Goal: Download file/media

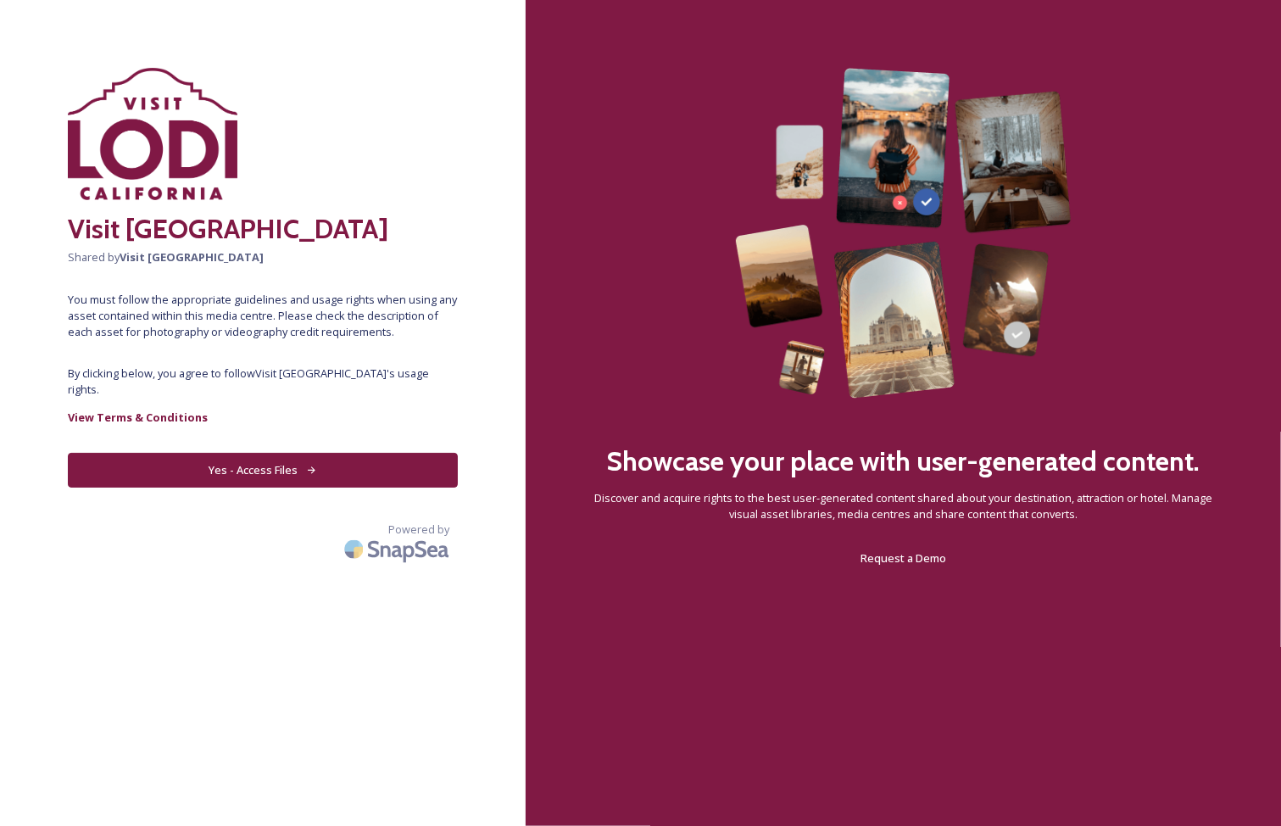
click at [279, 453] on button "Yes - Access Files" at bounding box center [263, 470] width 390 height 35
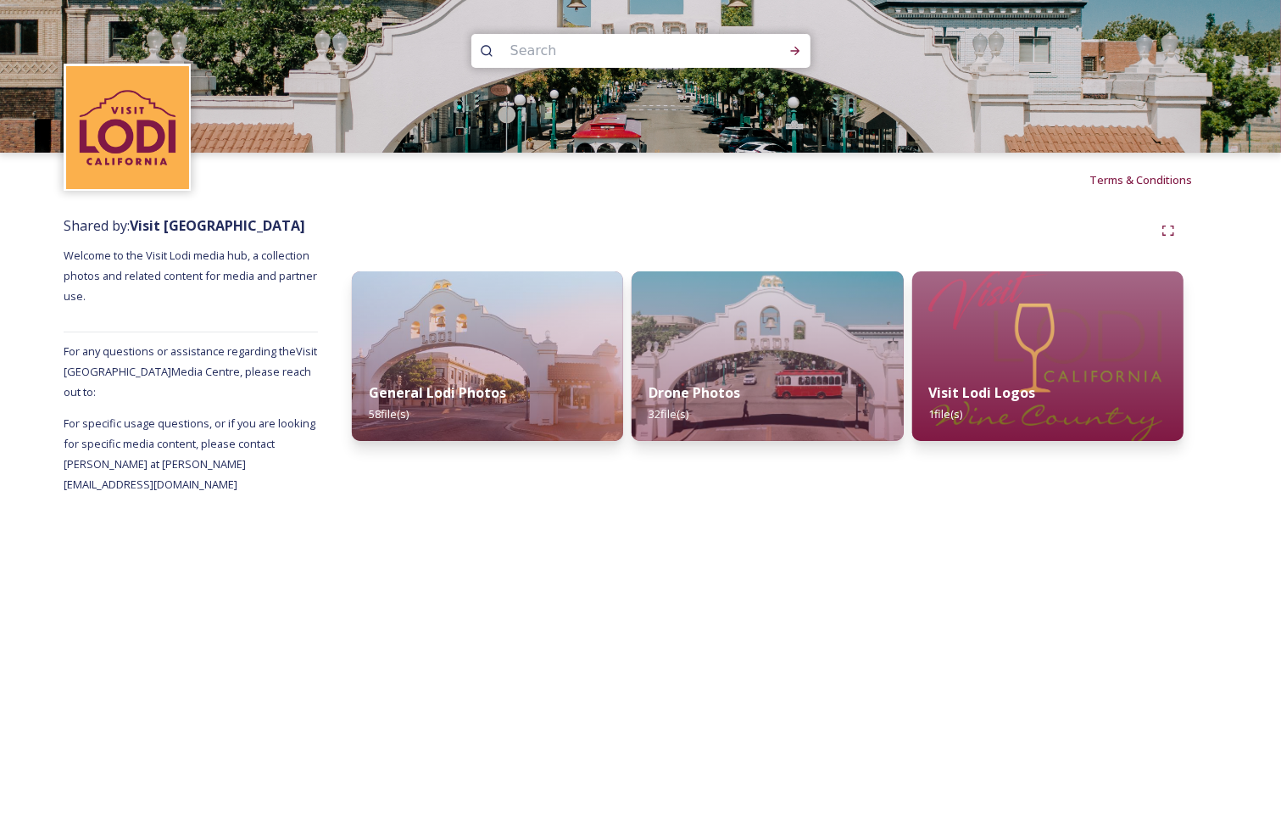
drag, startPoint x: 403, startPoint y: 395, endPoint x: 443, endPoint y: 398, distance: 39.9
click at [403, 395] on strong "General Lodi Photos" at bounding box center [437, 392] width 137 height 19
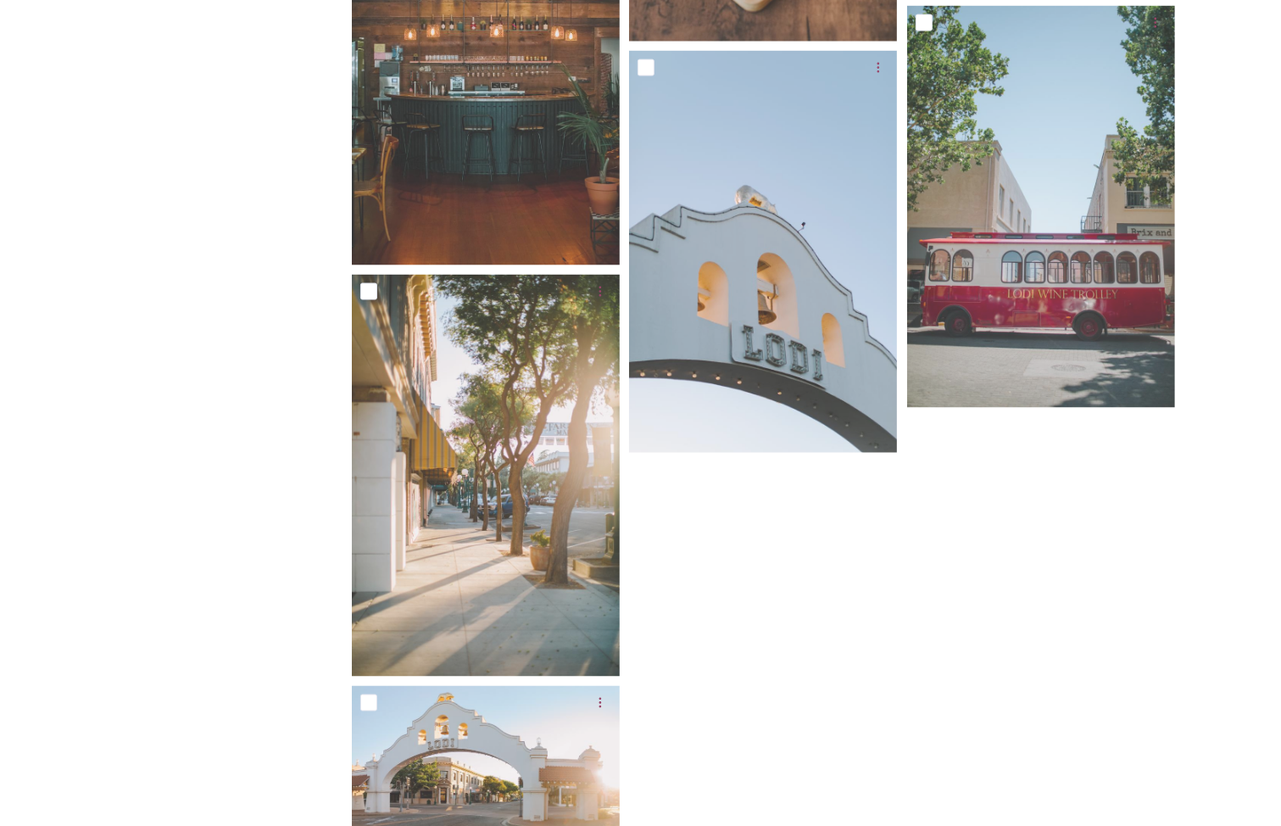
scroll to position [7269, 0]
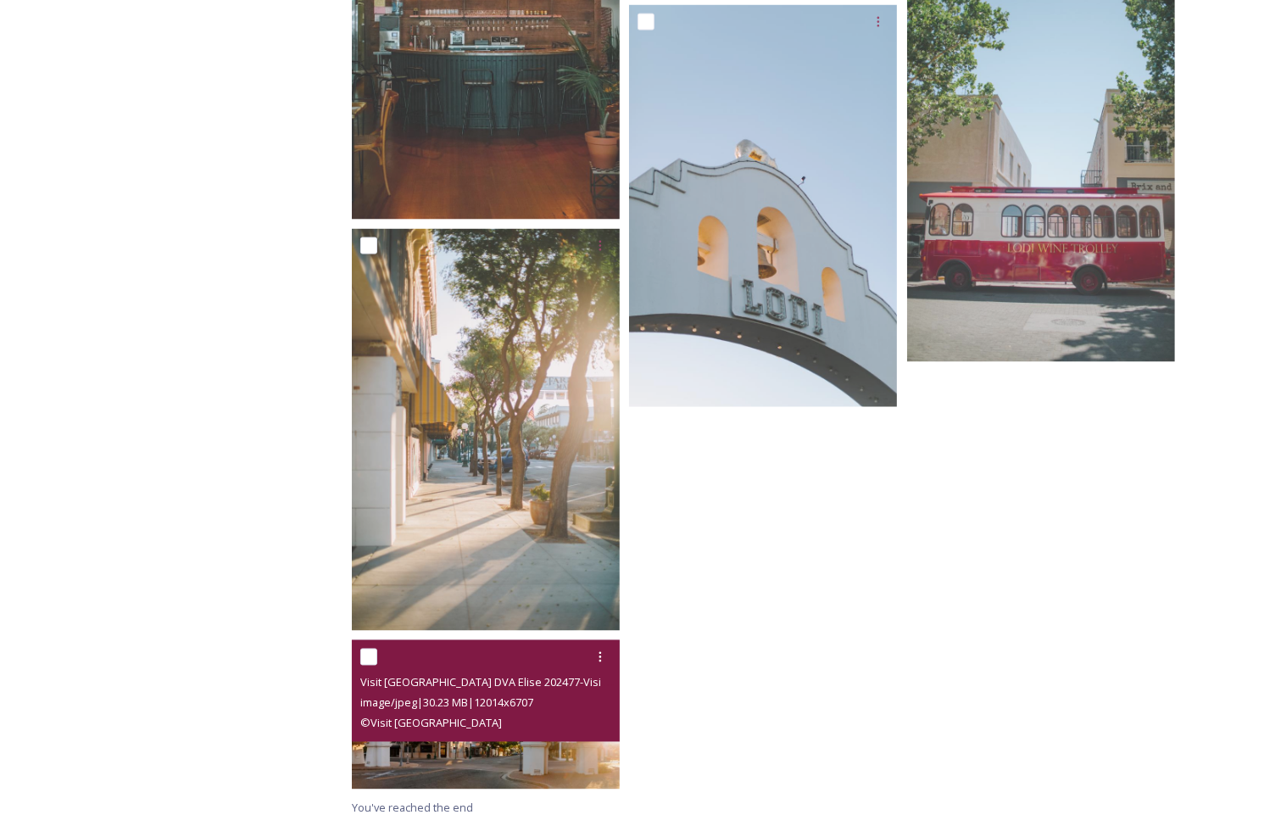
click at [369, 660] on input "checkbox" at bounding box center [368, 656] width 17 height 17
checkbox input "true"
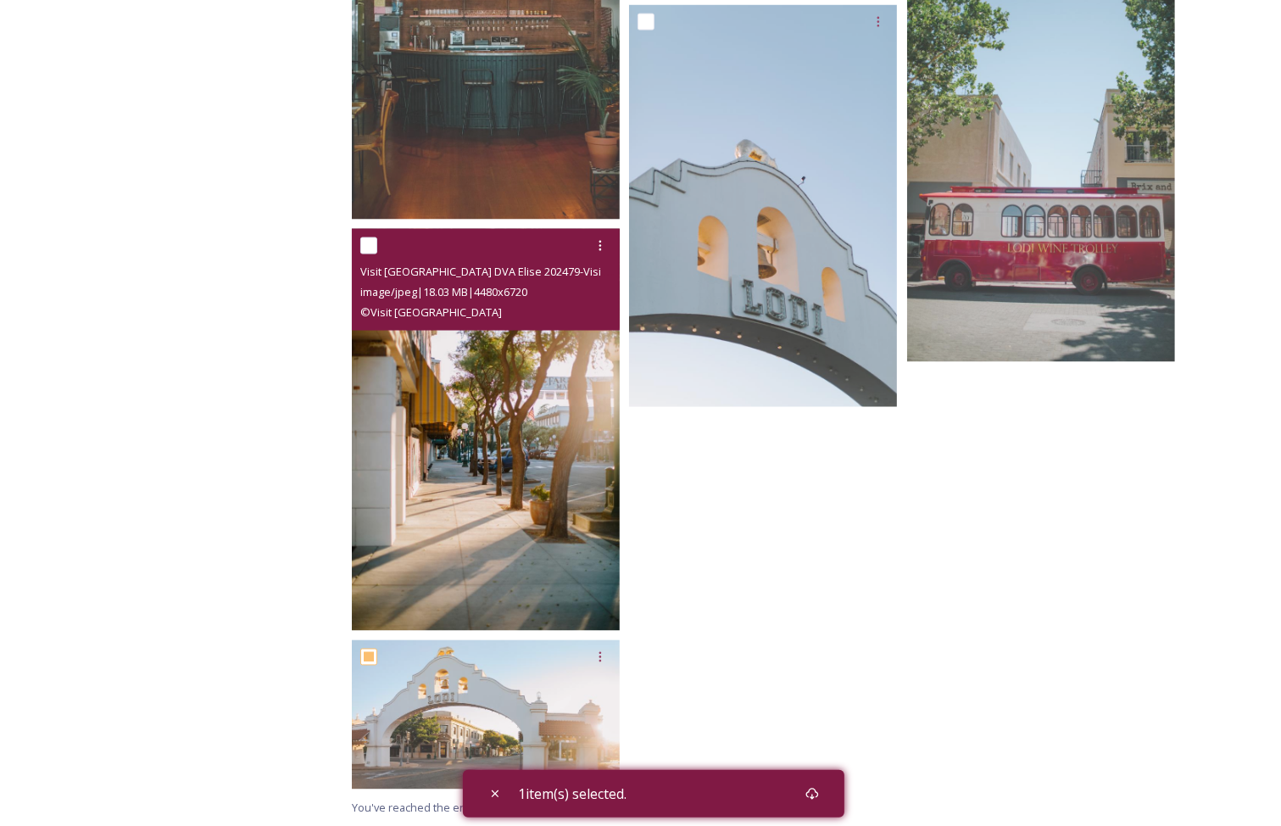
click at [371, 248] on input "checkbox" at bounding box center [368, 245] width 17 height 17
checkbox input "true"
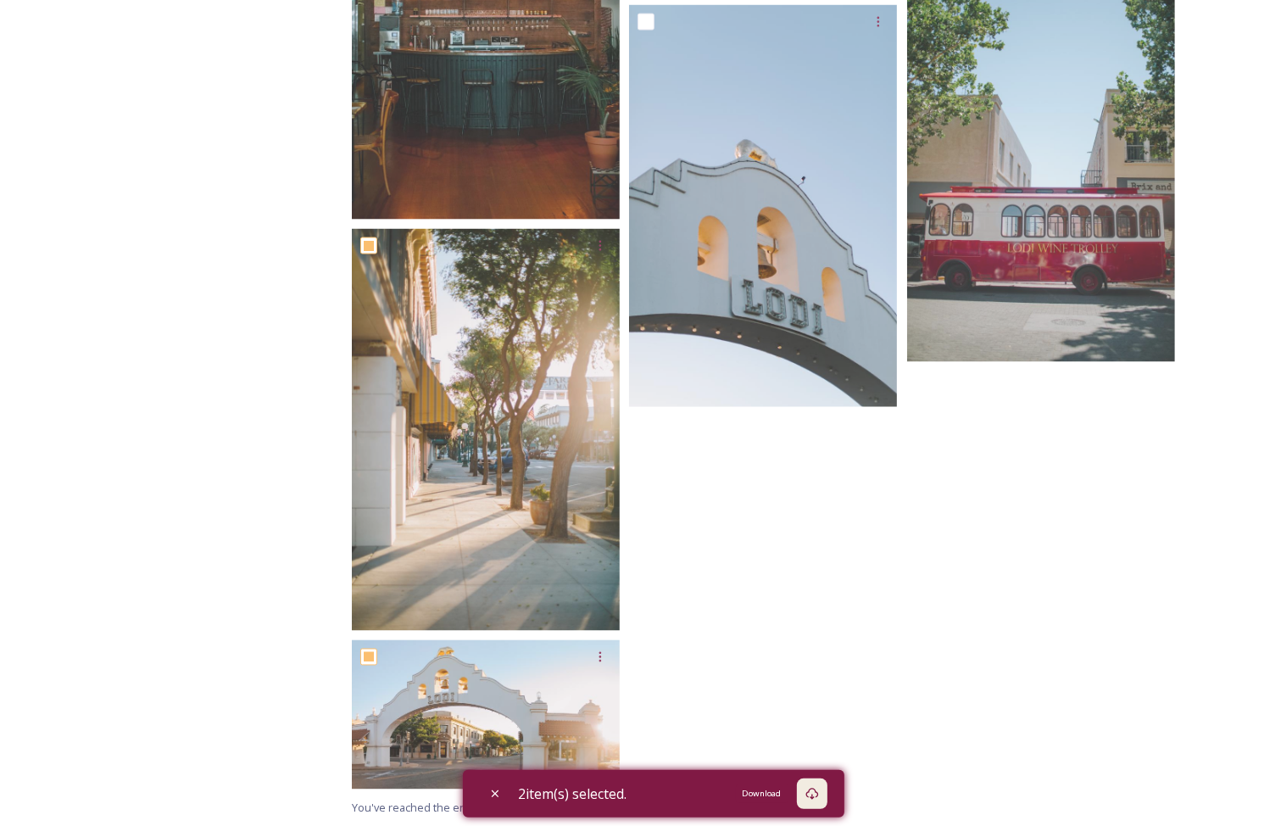
click at [827, 798] on div "Download" at bounding box center [812, 793] width 31 height 31
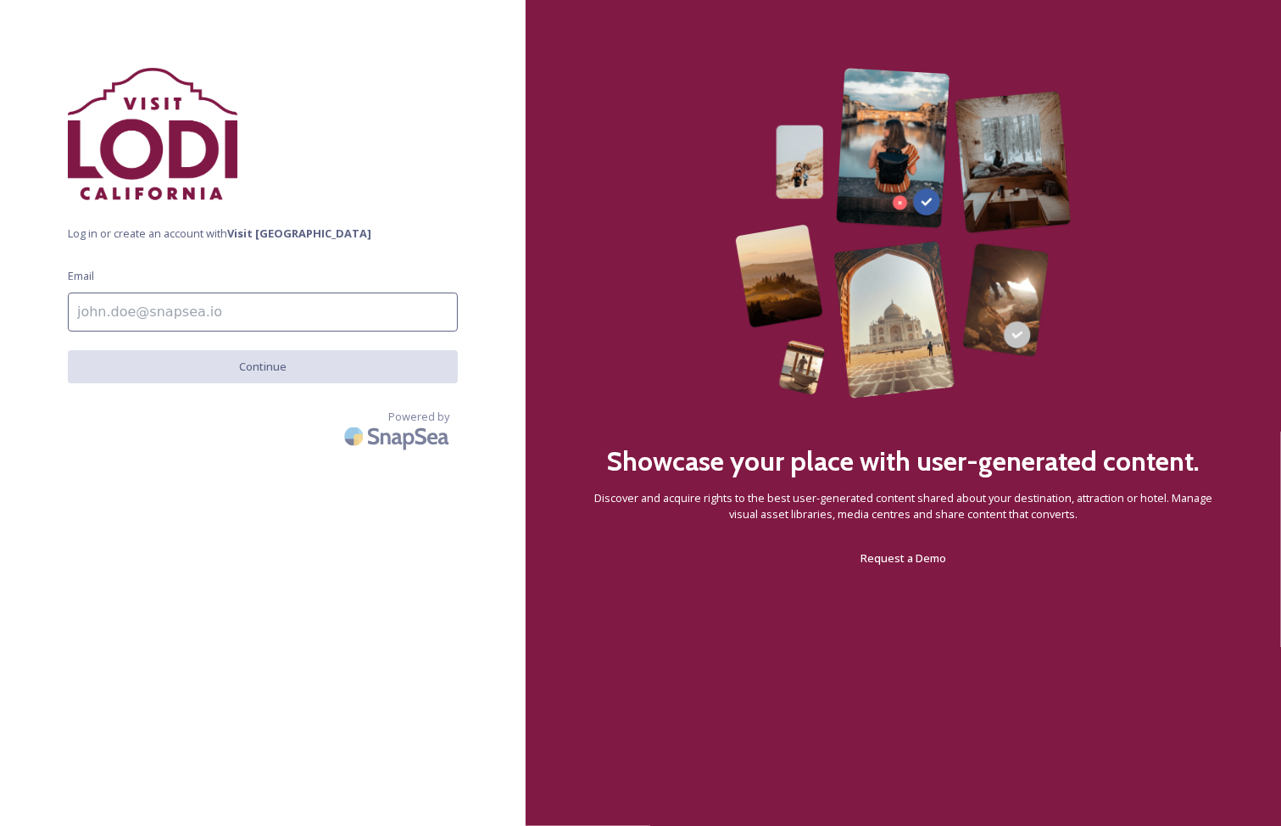
click at [390, 322] on input at bounding box center [263, 311] width 390 height 39
drag, startPoint x: 295, startPoint y: 285, endPoint x: 239, endPoint y: 258, distance: 62.2
click at [294, 286] on div "Log in or create an account with Visit [GEOGRAPHIC_DATA] Email Continue Powered…" at bounding box center [263, 413] width 526 height 690
click at [238, 319] on input at bounding box center [263, 311] width 390 height 39
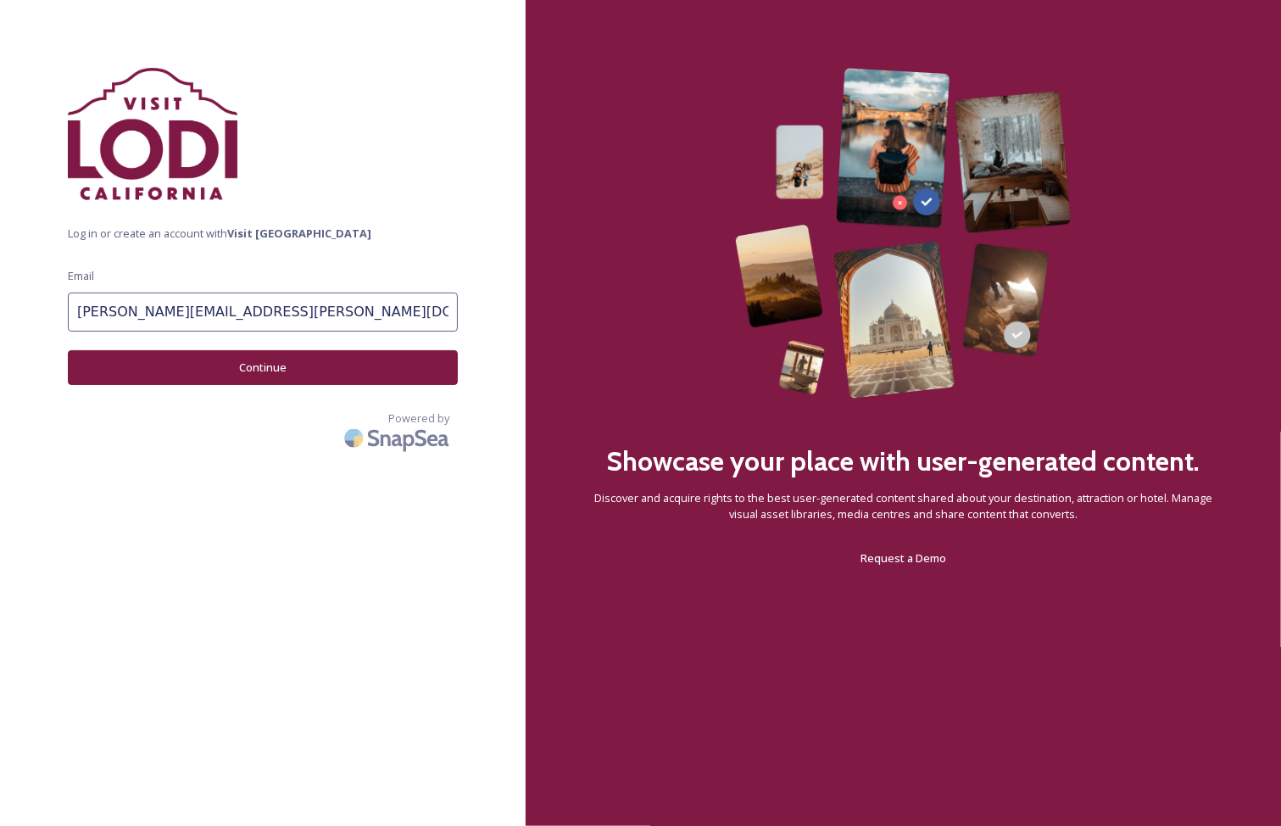
type input "[PERSON_NAME][EMAIL_ADDRESS][PERSON_NAME][DOMAIN_NAME]"
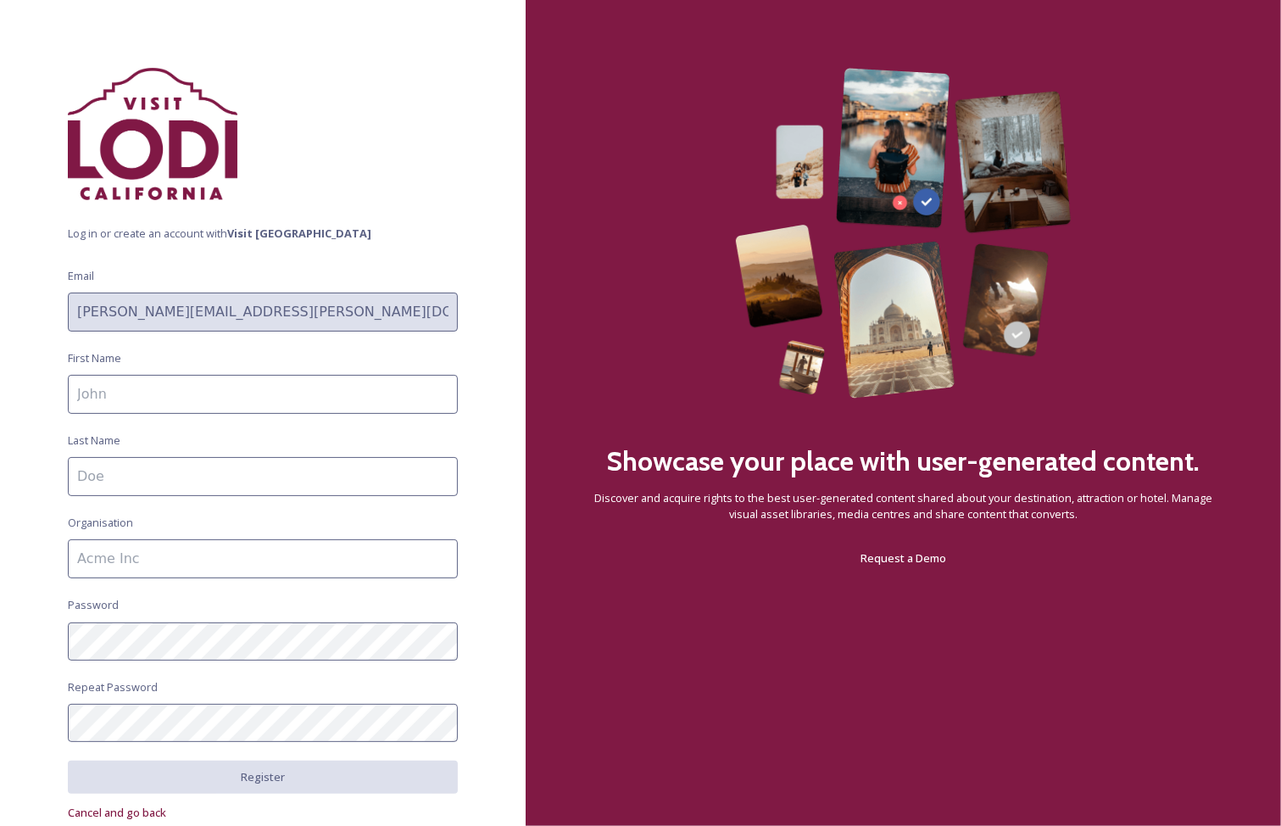
scroll to position [65, 0]
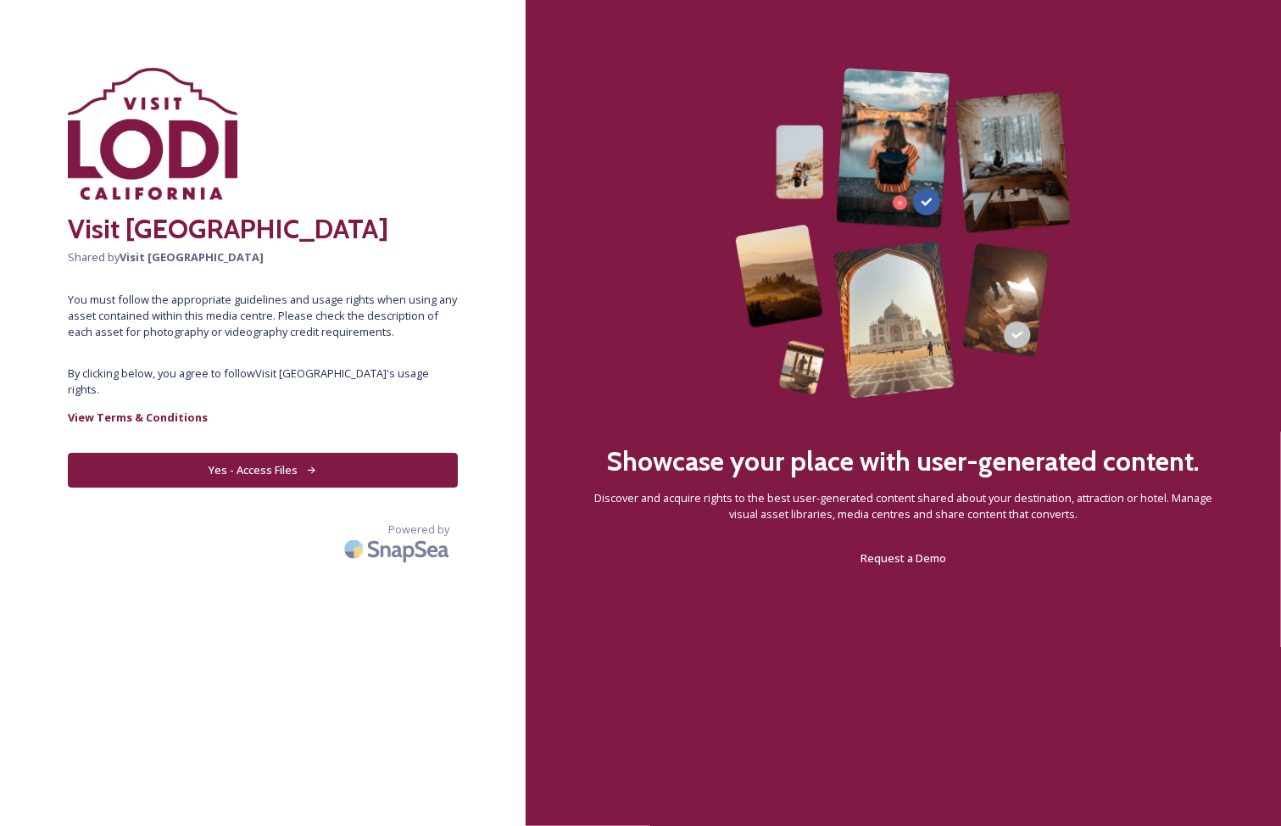
click at [314, 459] on button "Yes - Access Files" at bounding box center [263, 470] width 390 height 35
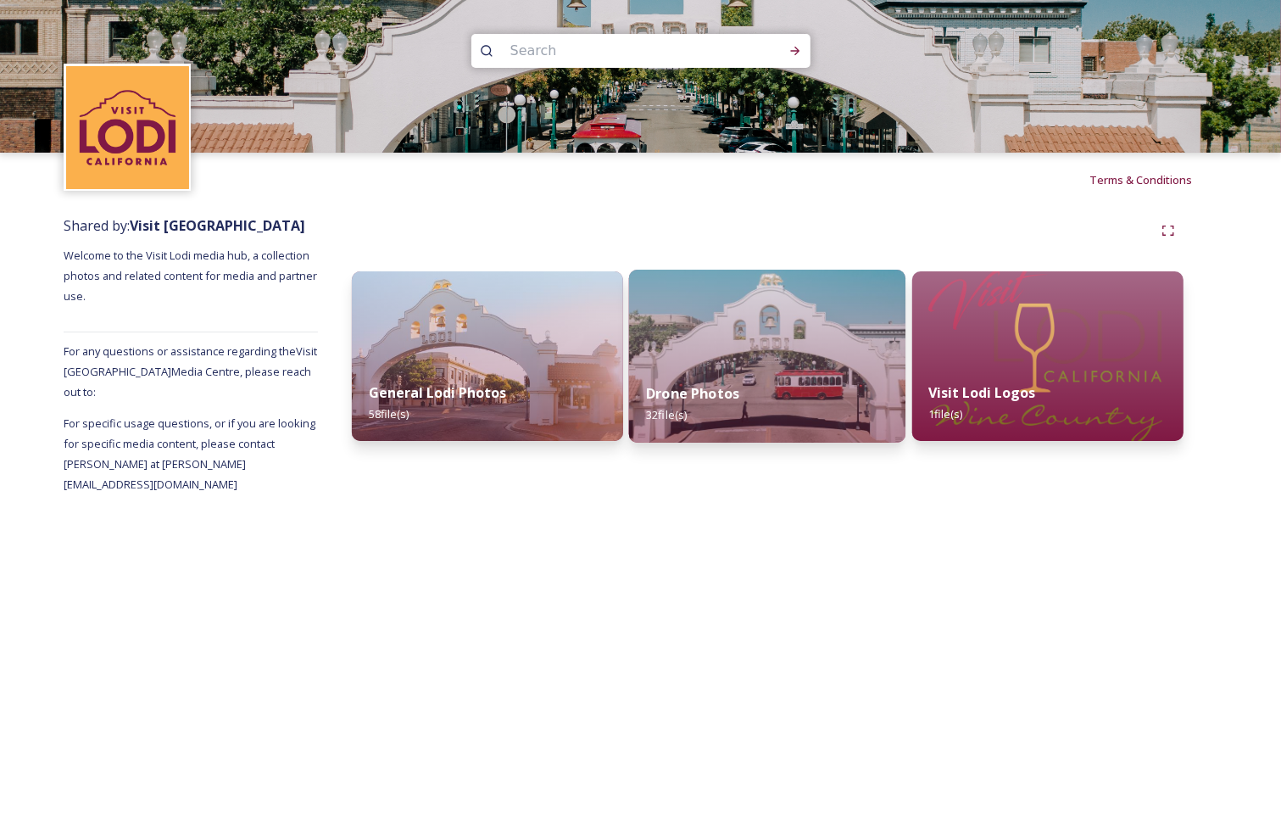
click at [849, 362] on img at bounding box center [767, 356] width 277 height 173
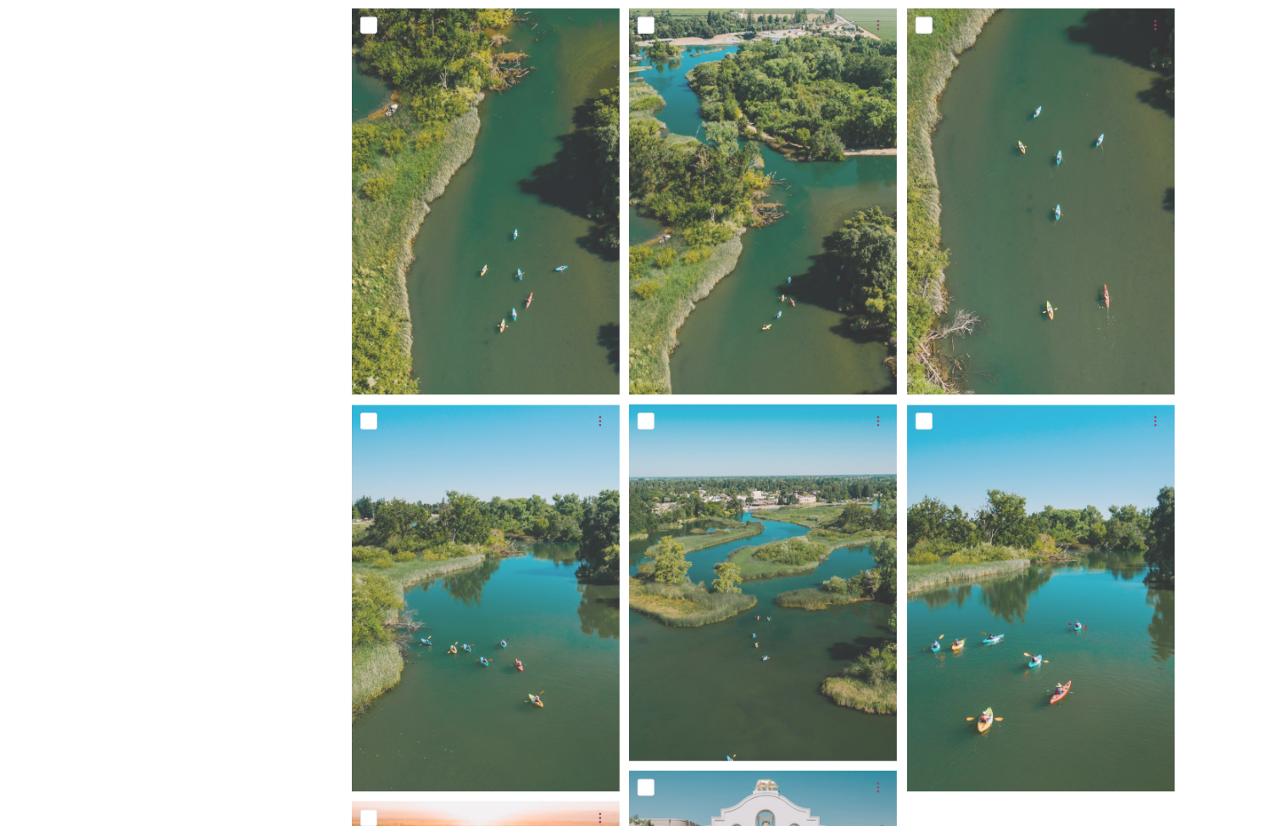
scroll to position [1403, 0]
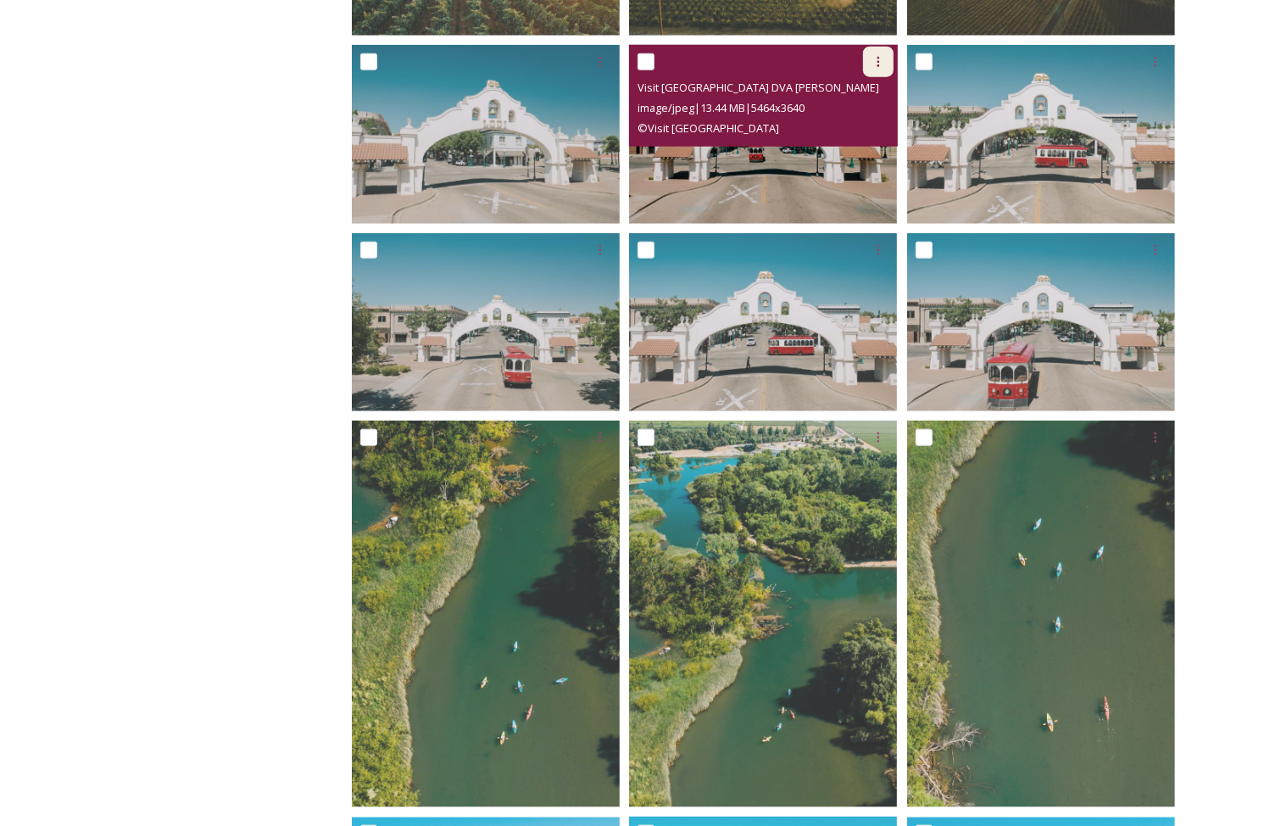
click at [879, 64] on icon at bounding box center [878, 62] width 14 height 14
click at [816, 97] on span "View File" at bounding box center [809, 99] width 44 height 16
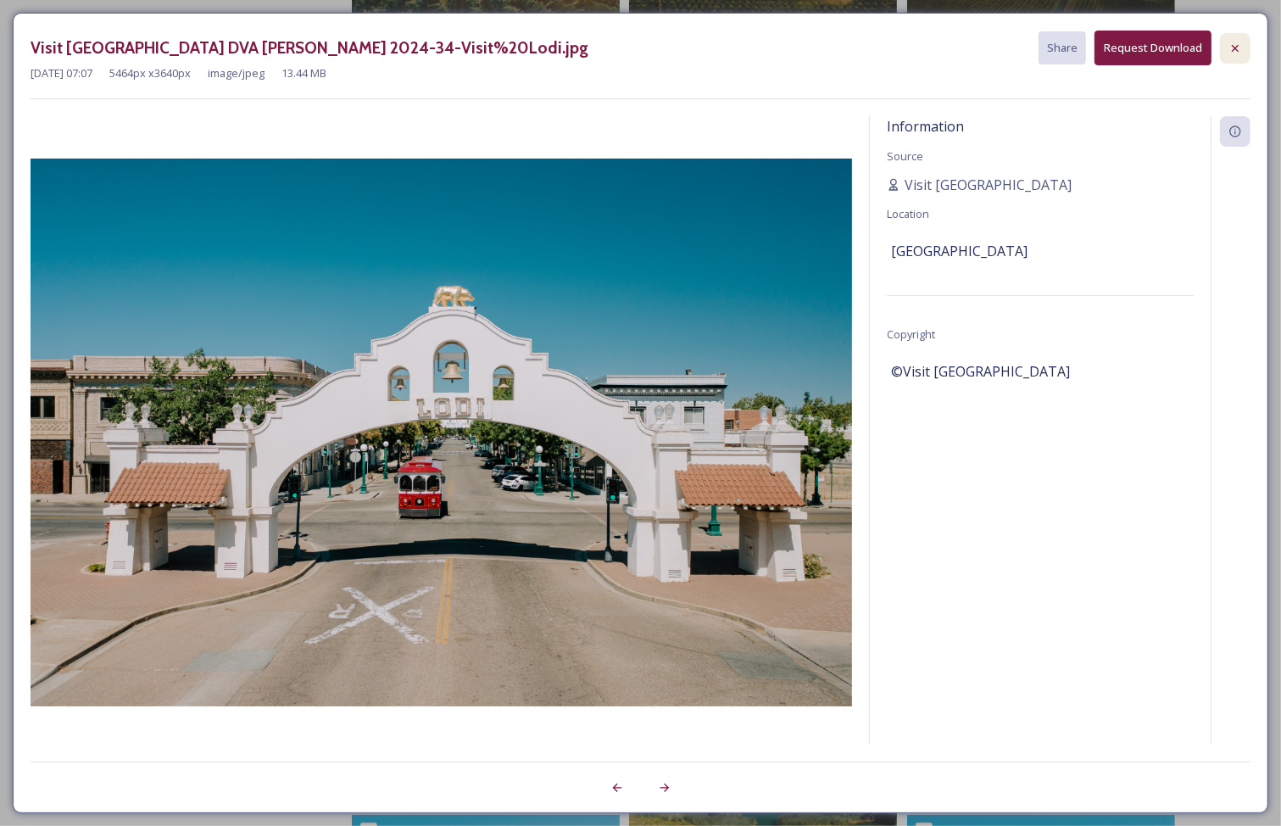
click at [1235, 49] on icon at bounding box center [1235, 49] width 14 height 14
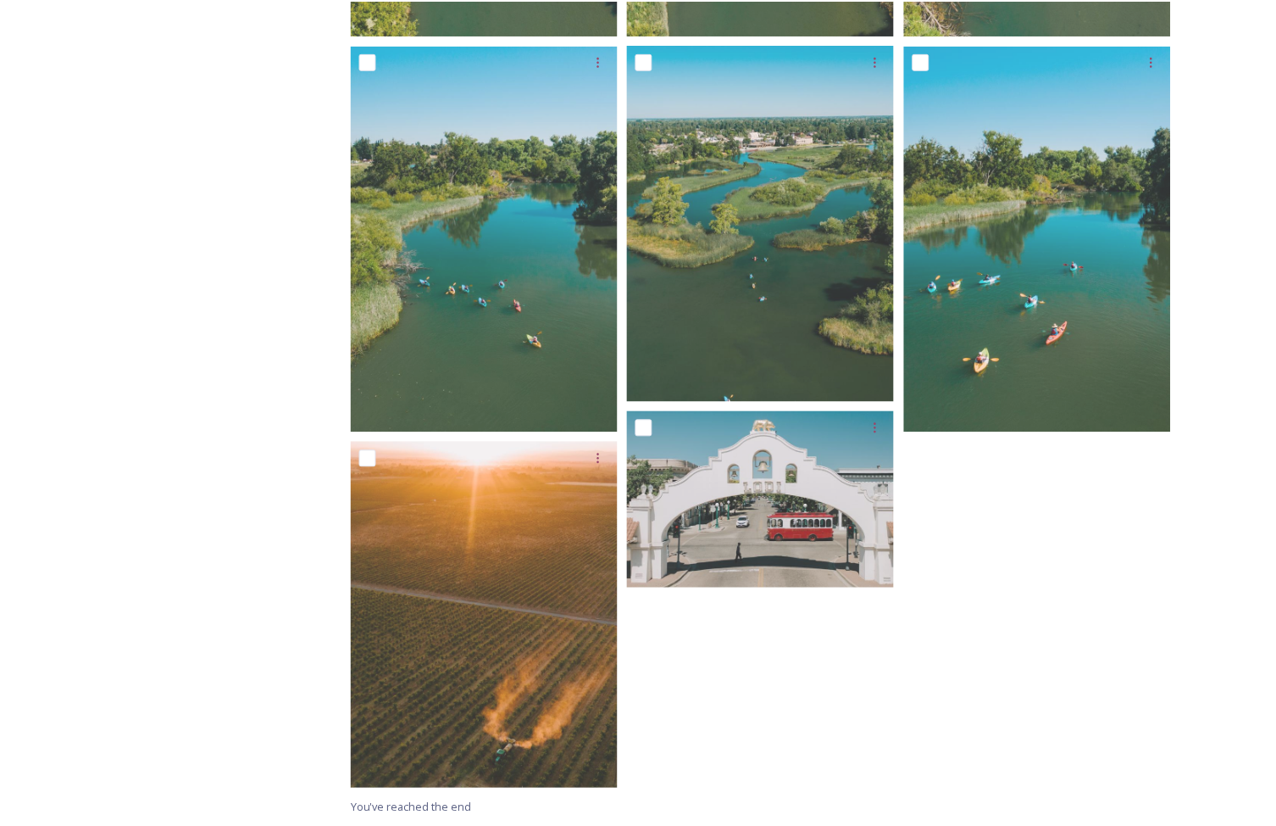
scroll to position [2166, 0]
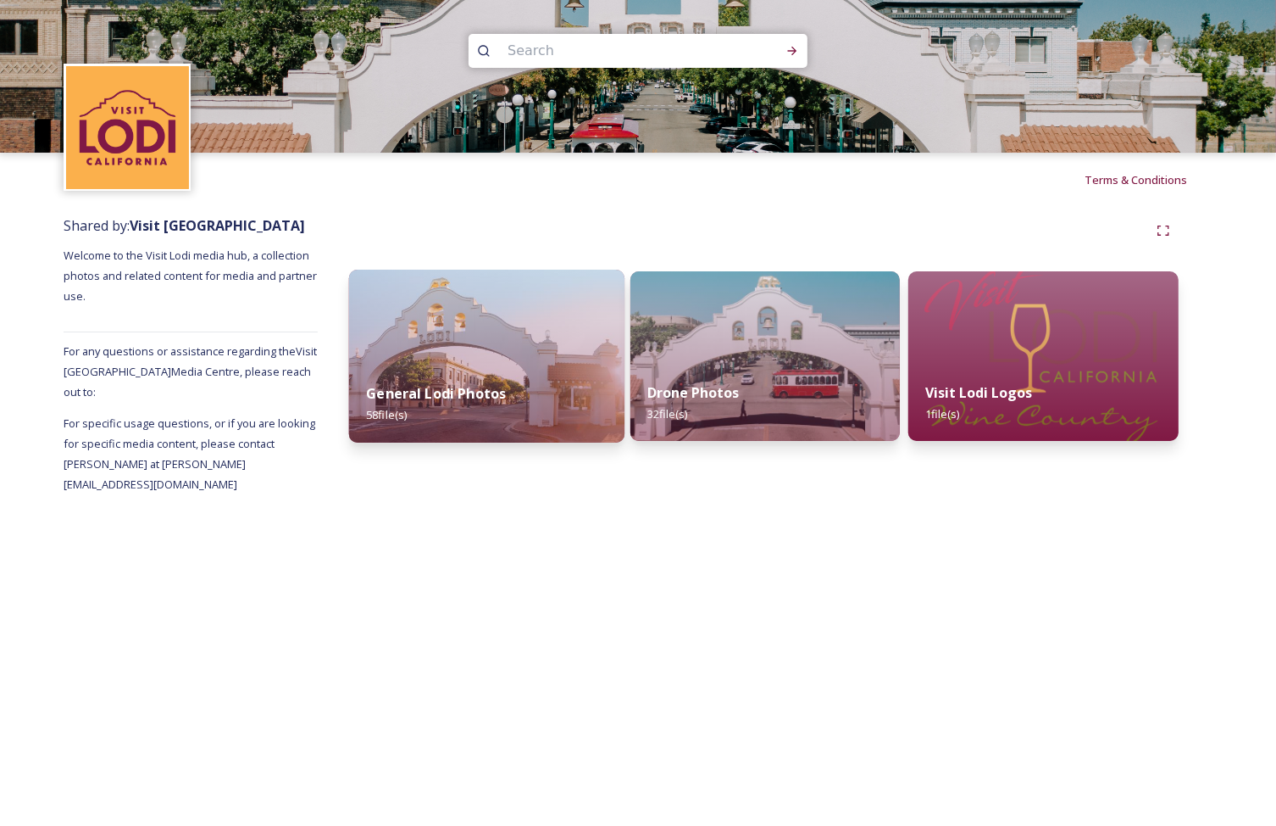
click at [561, 328] on img at bounding box center [486, 356] width 275 height 173
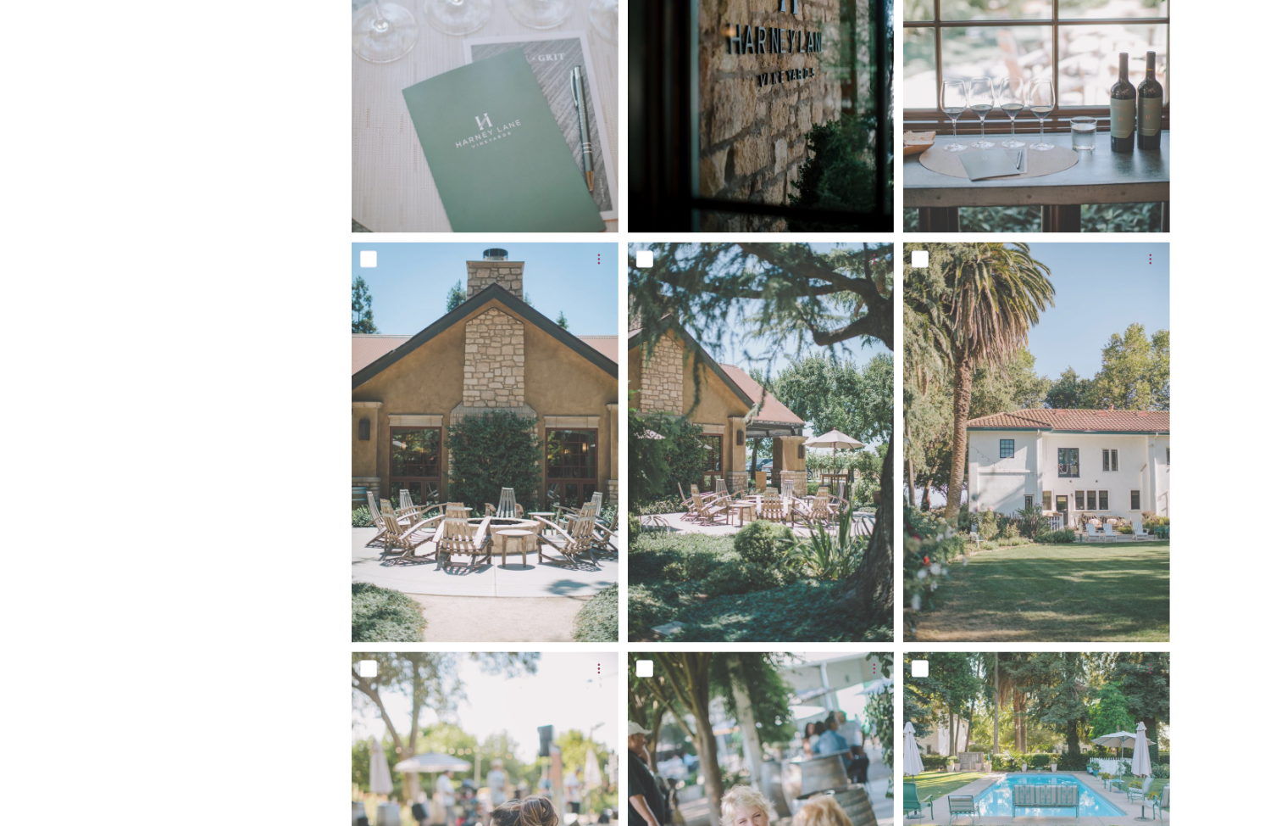
scroll to position [2238, 0]
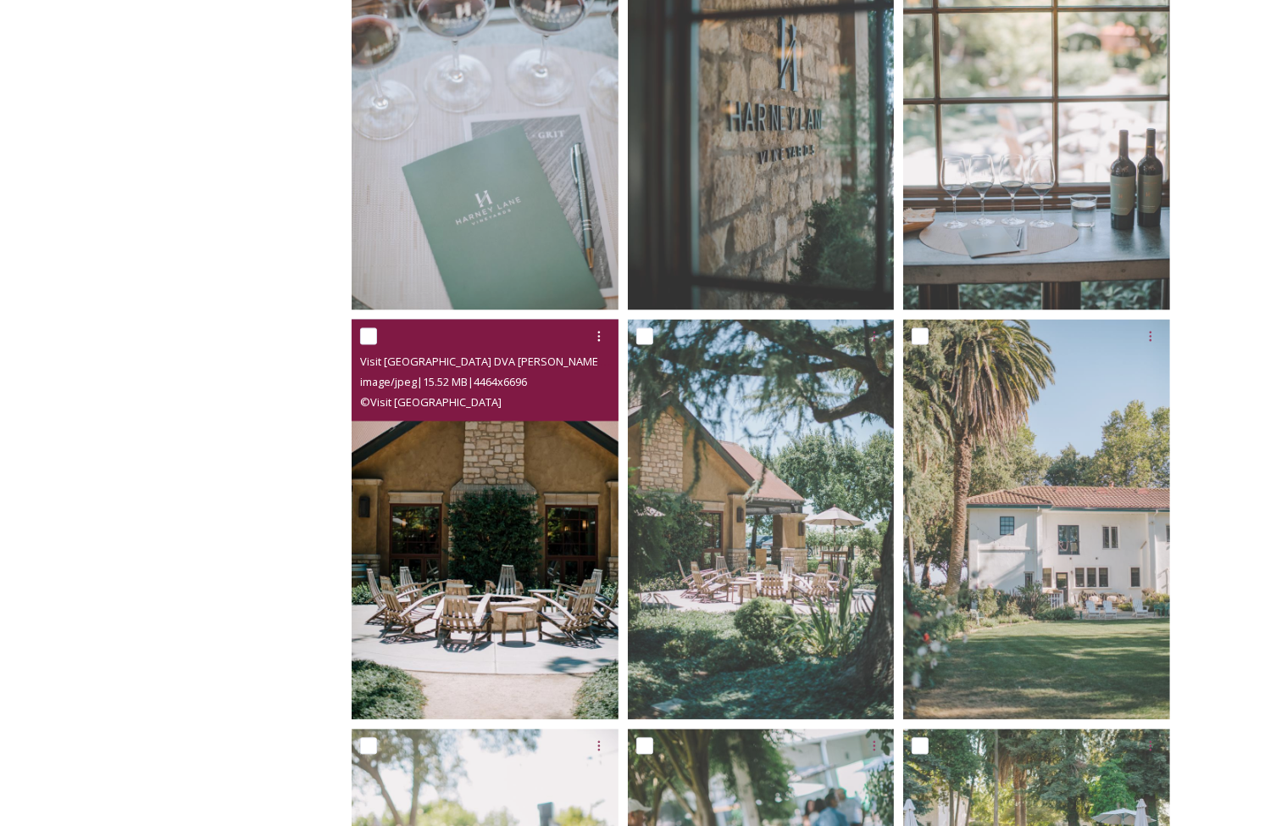
click at [513, 463] on img at bounding box center [485, 520] width 267 height 401
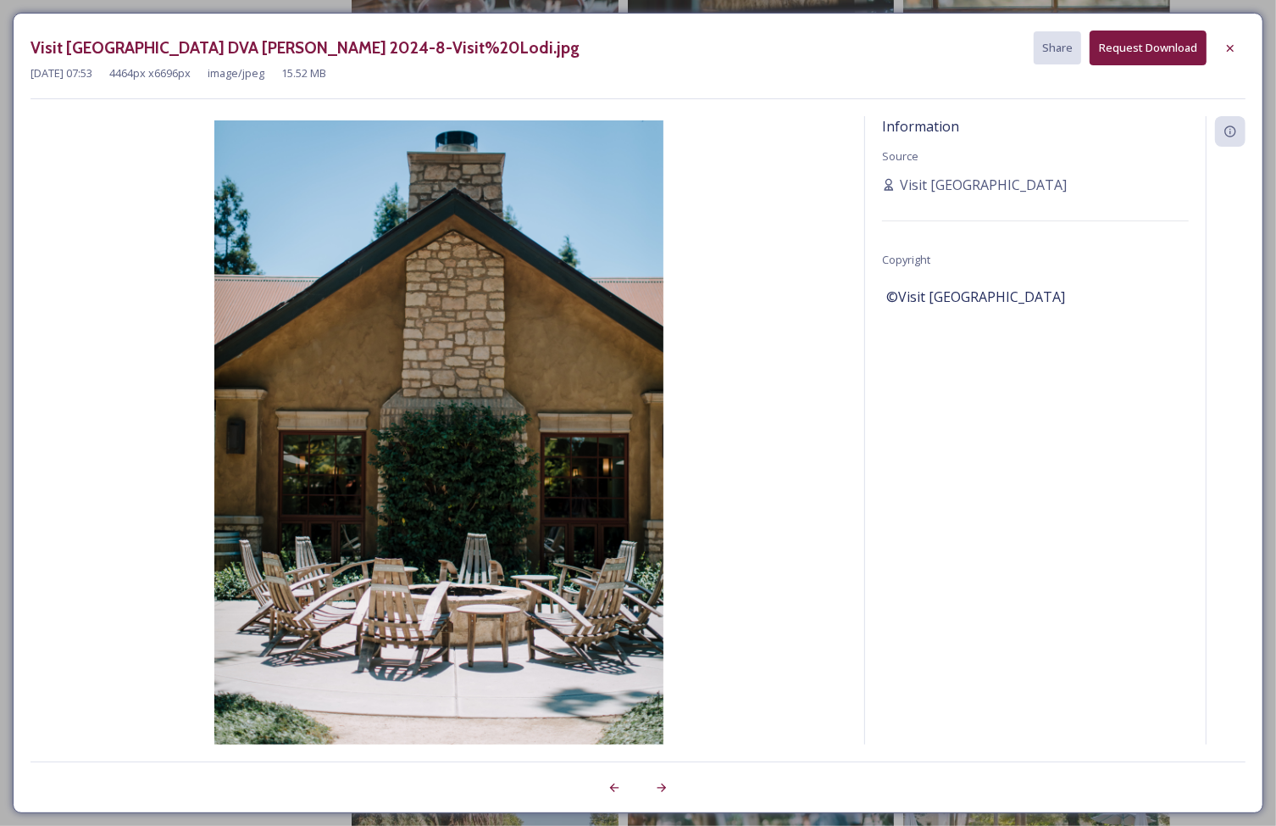
click at [1233, 51] on icon at bounding box center [1231, 49] width 14 height 14
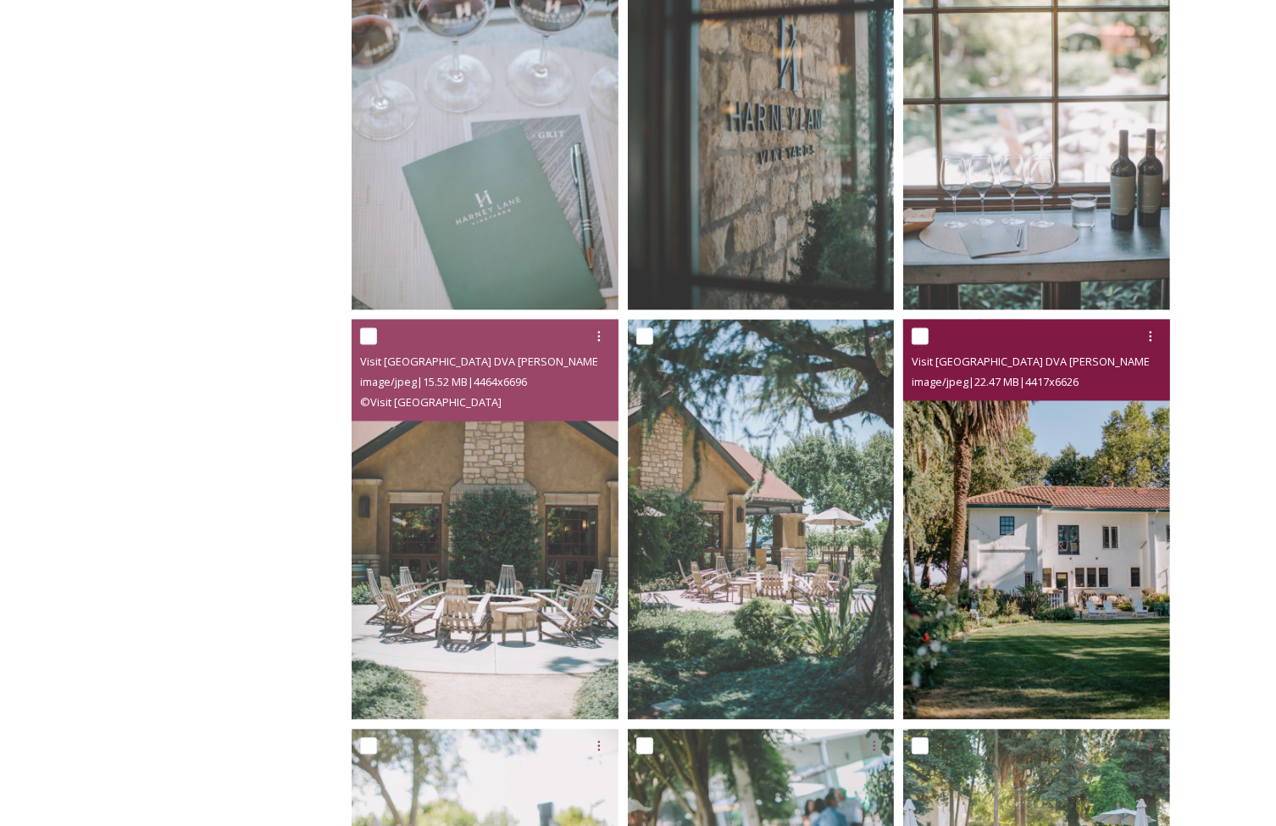
click at [1002, 508] on img at bounding box center [1037, 520] width 267 height 401
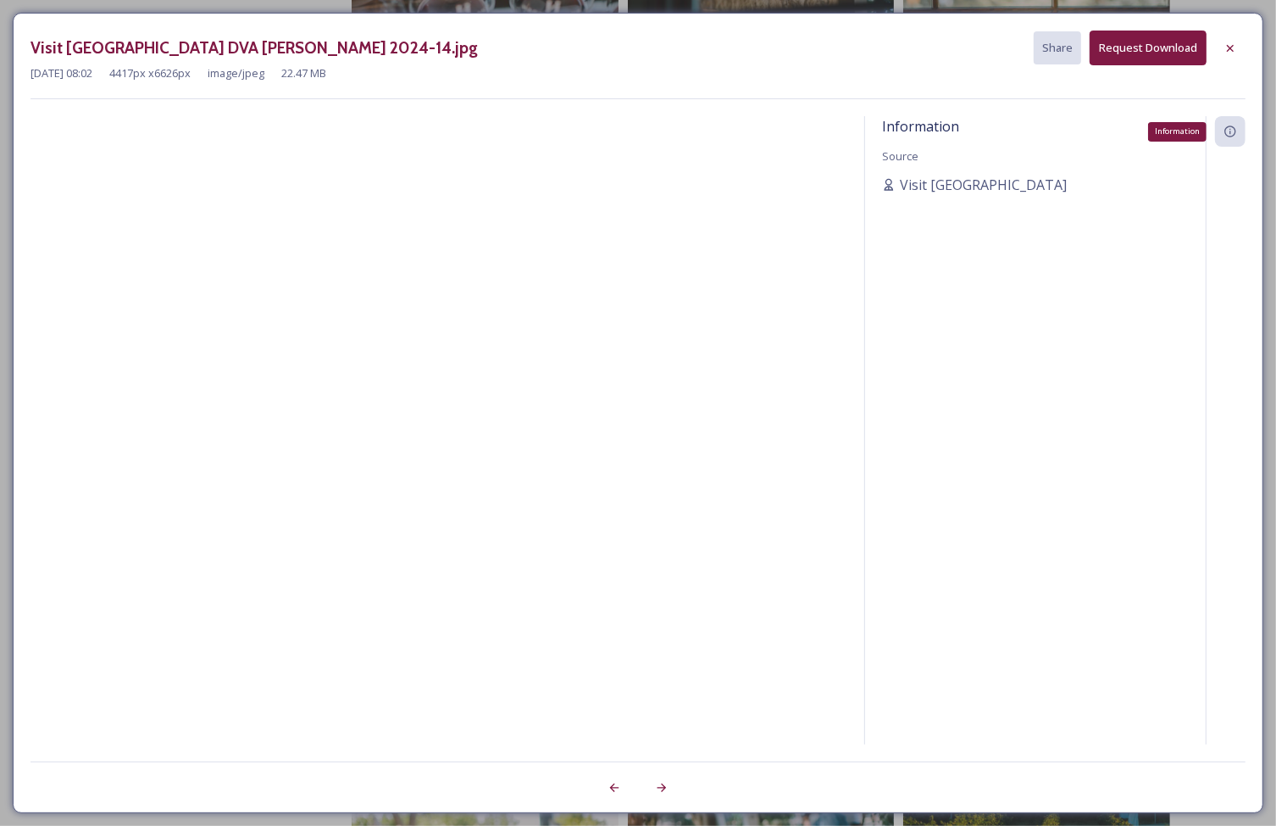
click at [1237, 131] on icon at bounding box center [1231, 132] width 14 height 14
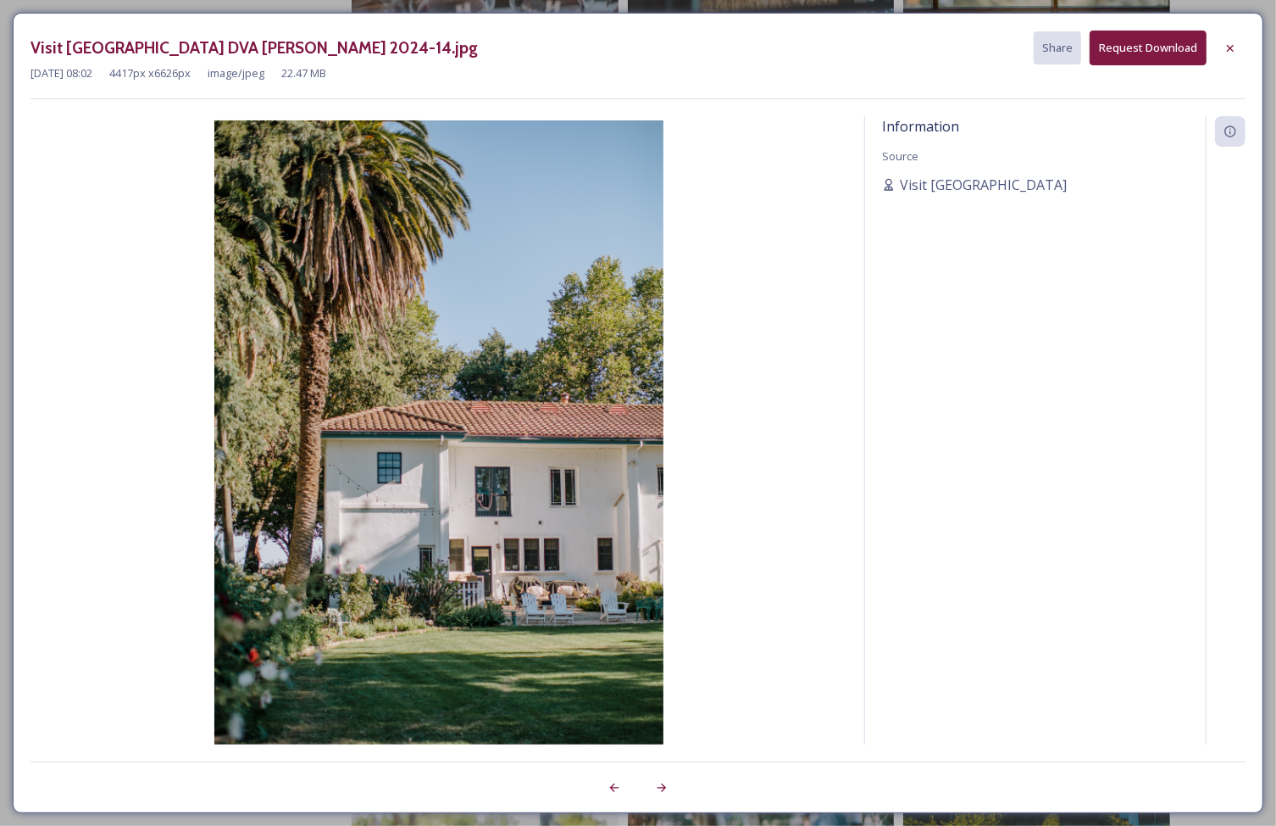
drag, startPoint x: 1237, startPoint y: 43, endPoint x: 1106, endPoint y: 74, distance: 134.0
click at [1237, 43] on icon at bounding box center [1231, 49] width 14 height 14
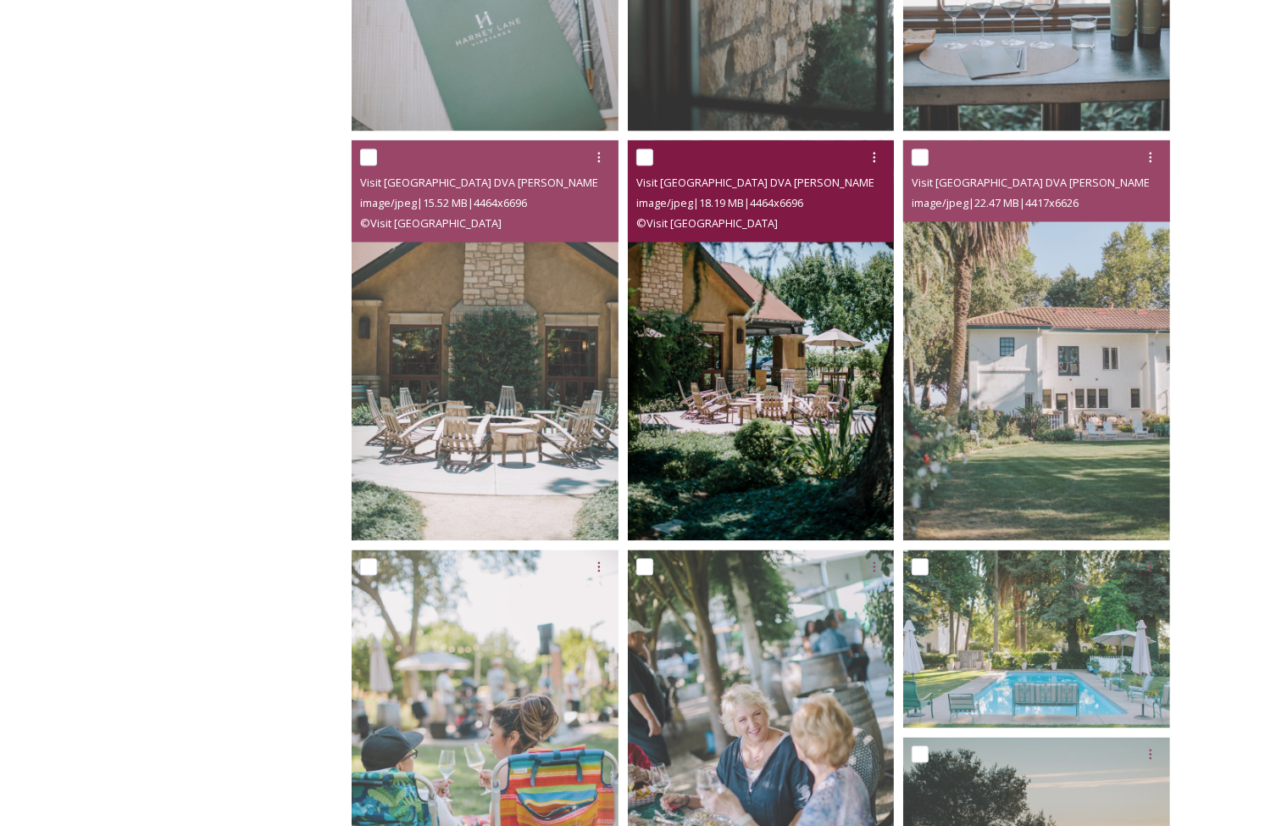
scroll to position [2577, 0]
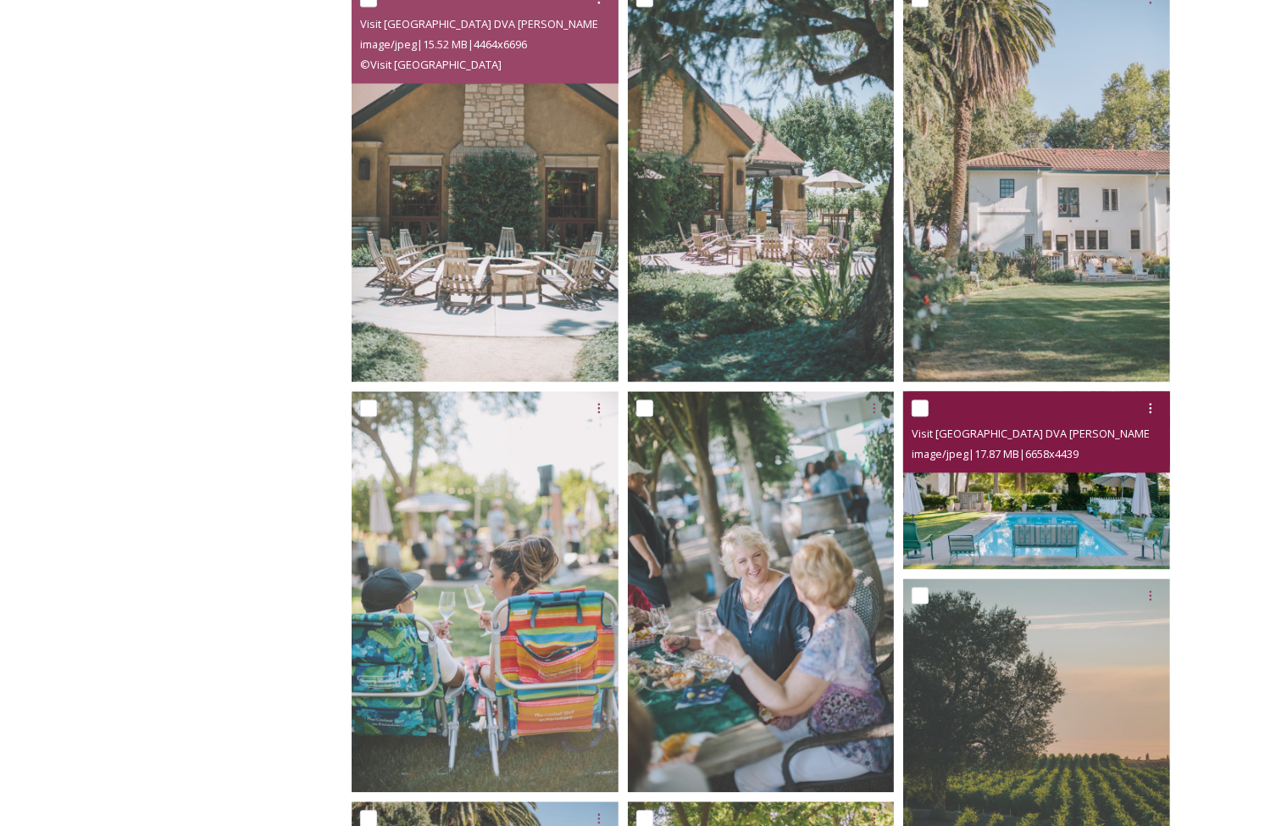
click at [1093, 507] on img at bounding box center [1037, 480] width 267 height 178
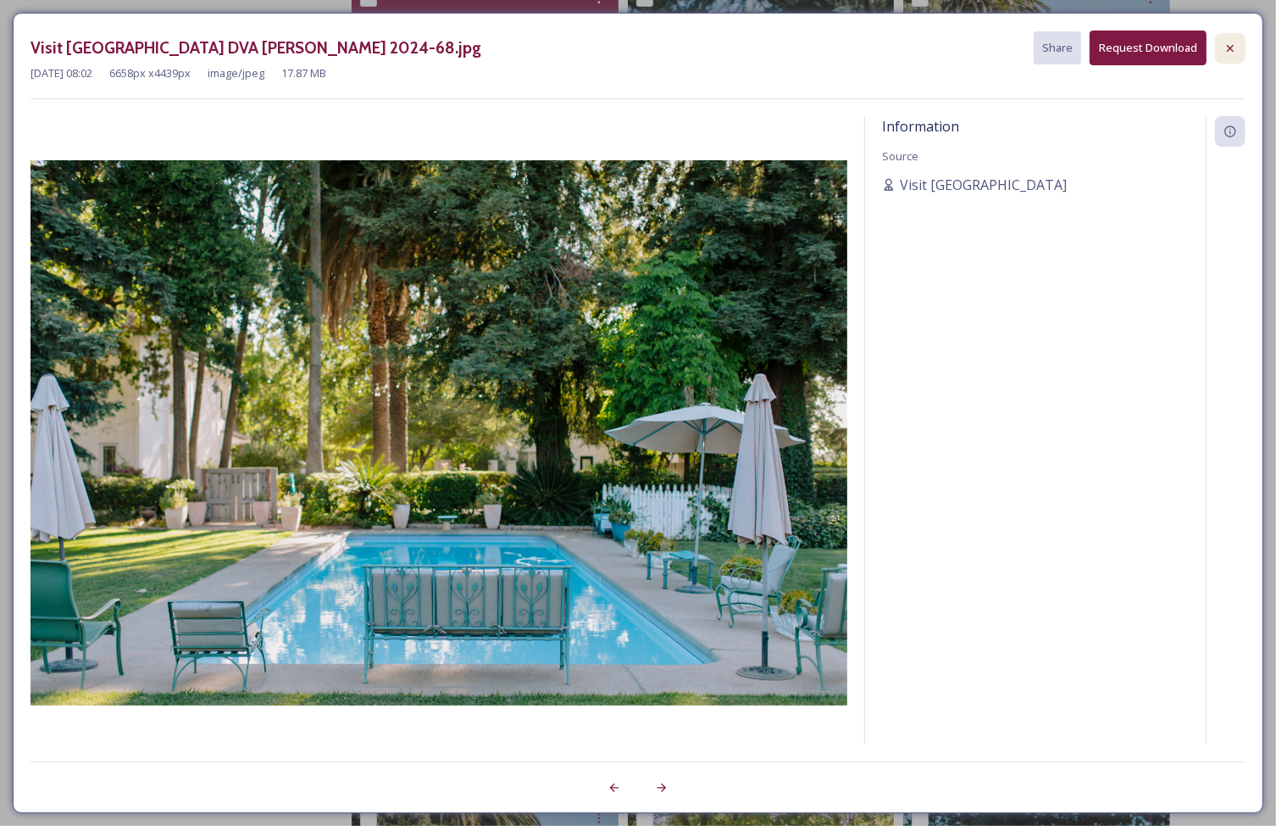
click at [1237, 47] on icon at bounding box center [1231, 49] width 14 height 14
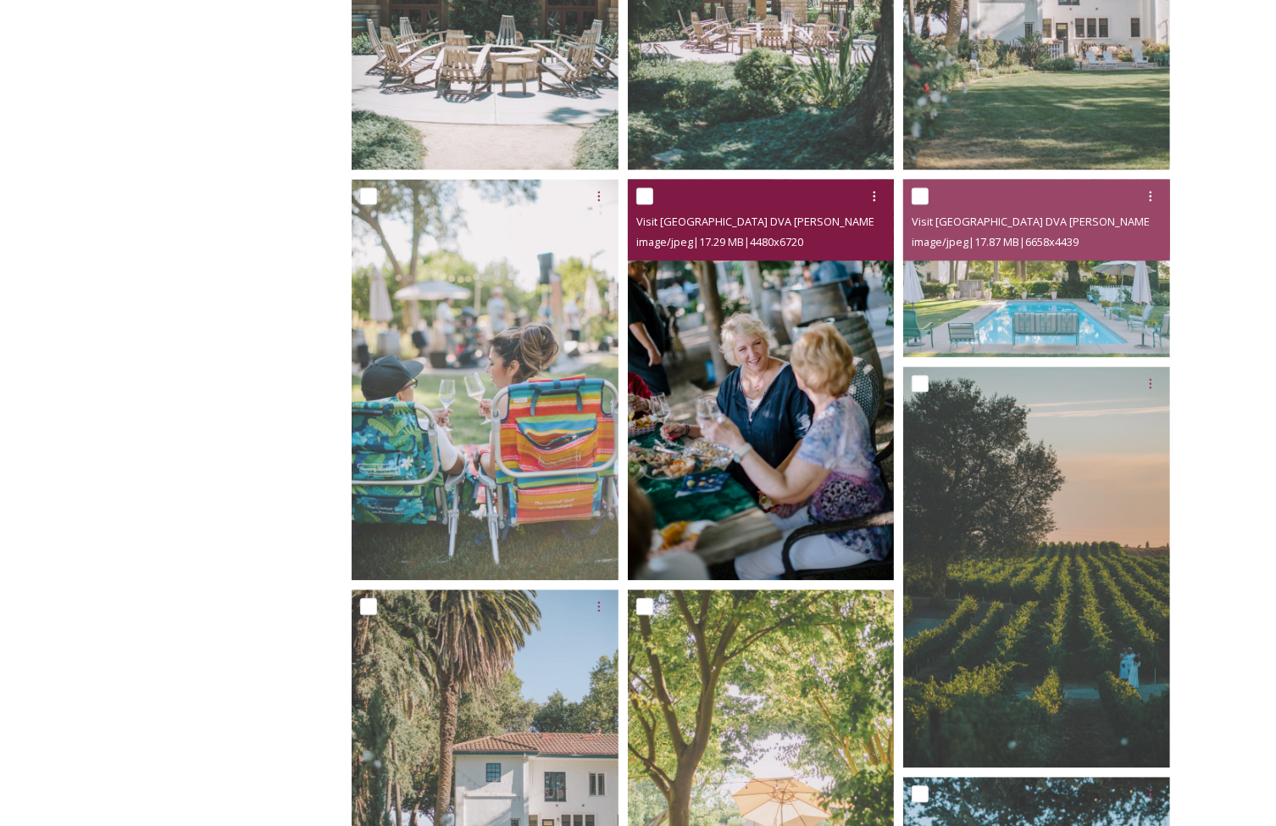
scroll to position [2998, 0]
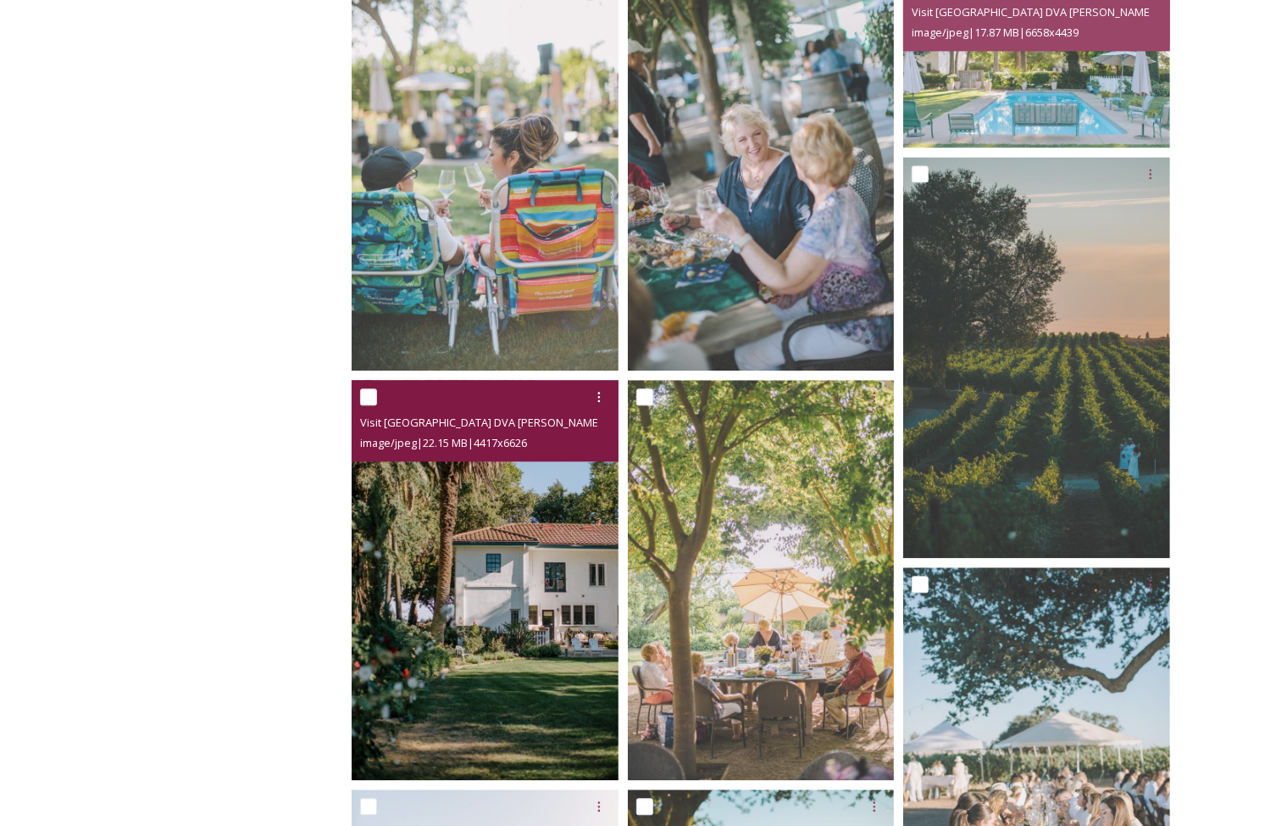
click at [526, 519] on img at bounding box center [485, 580] width 267 height 401
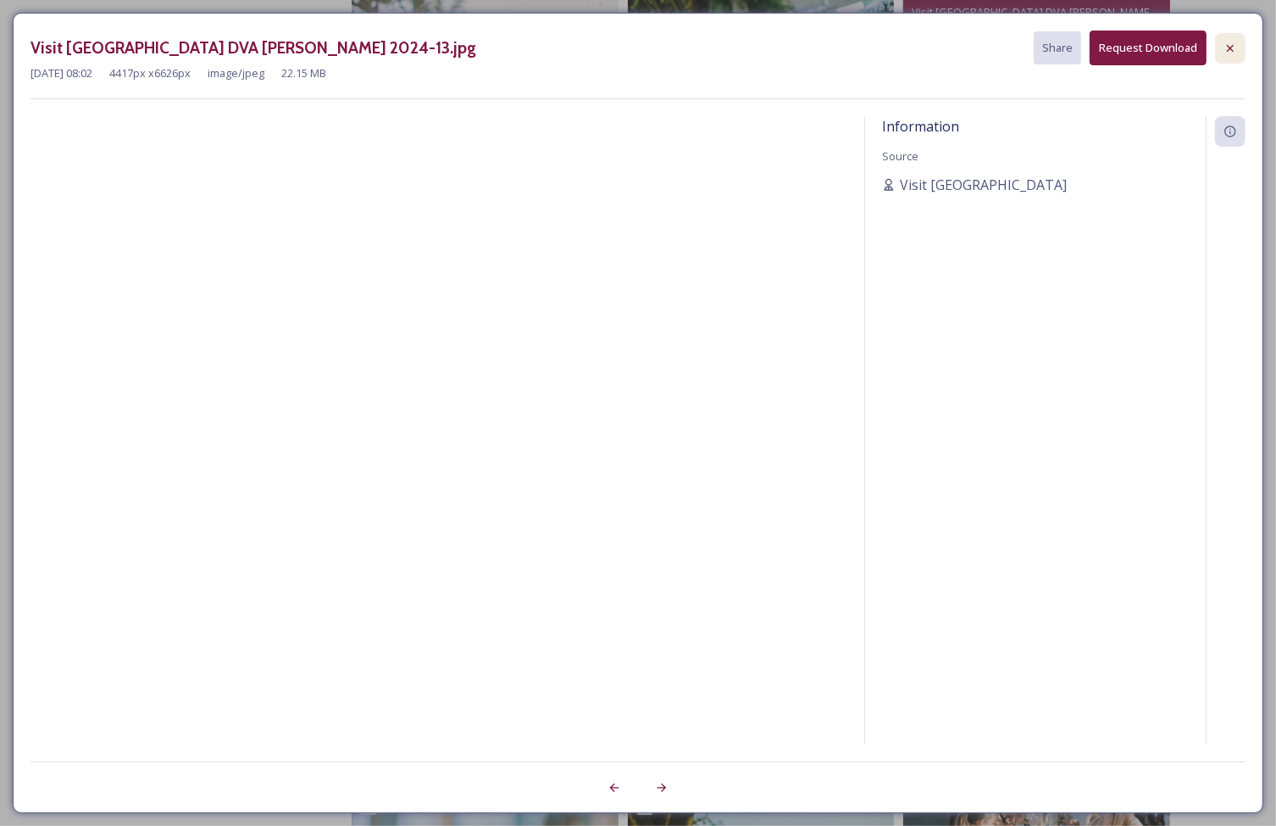
click at [1226, 43] on icon at bounding box center [1231, 49] width 14 height 14
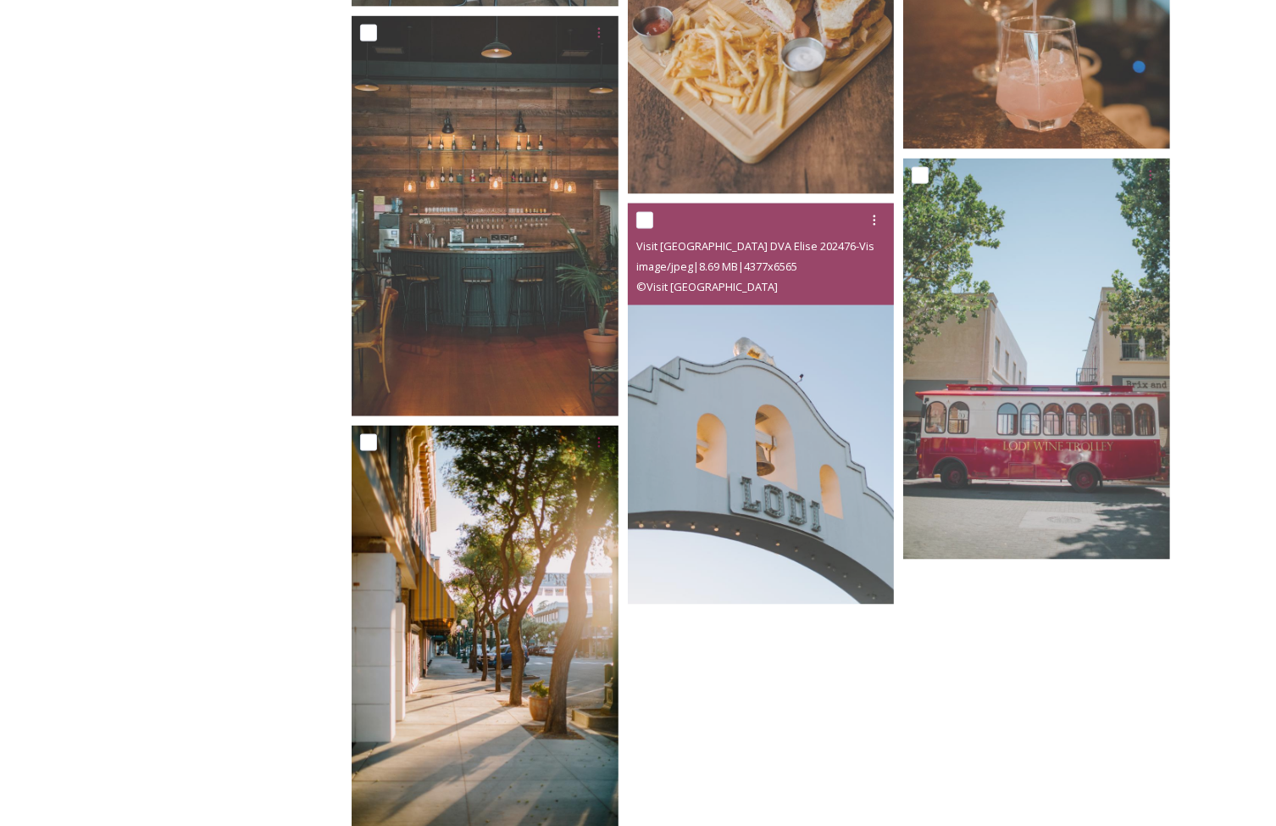
scroll to position [7046, 0]
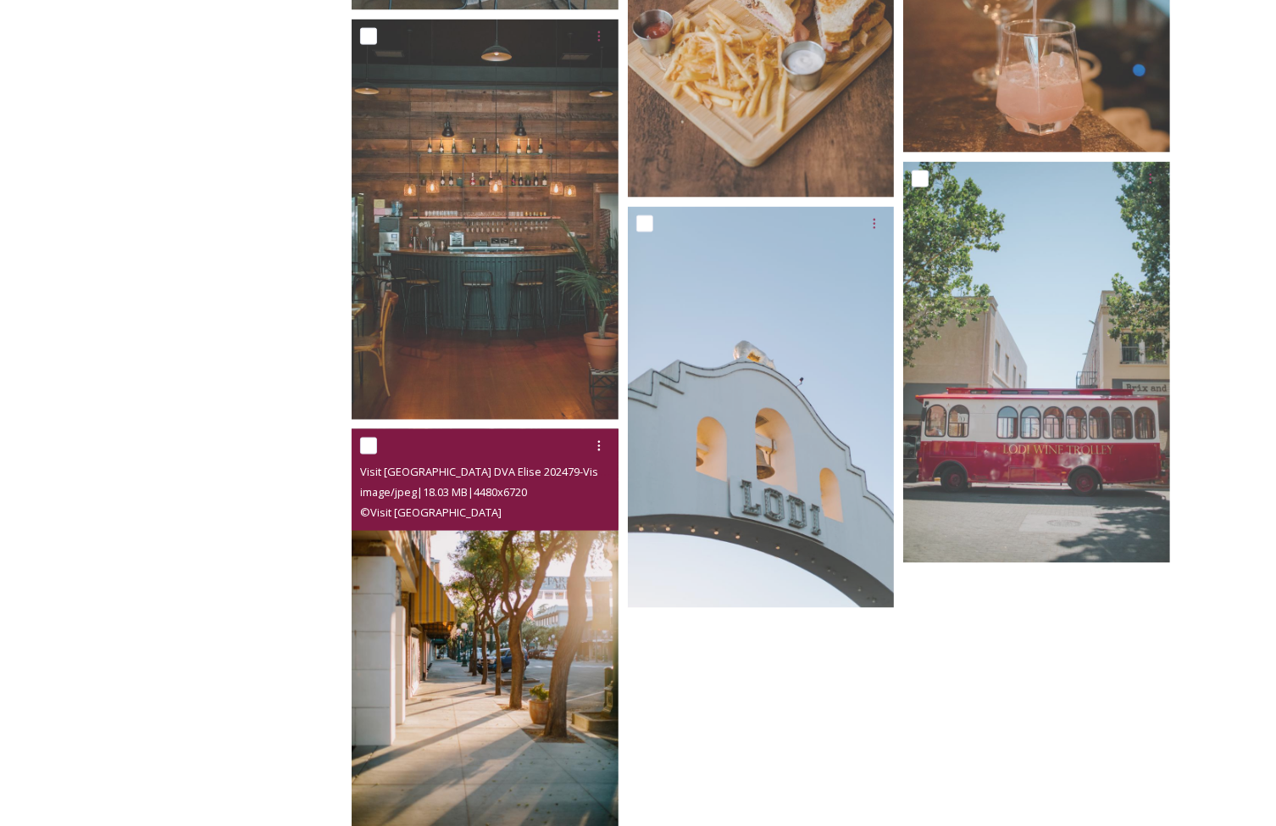
click at [576, 545] on img at bounding box center [485, 629] width 267 height 401
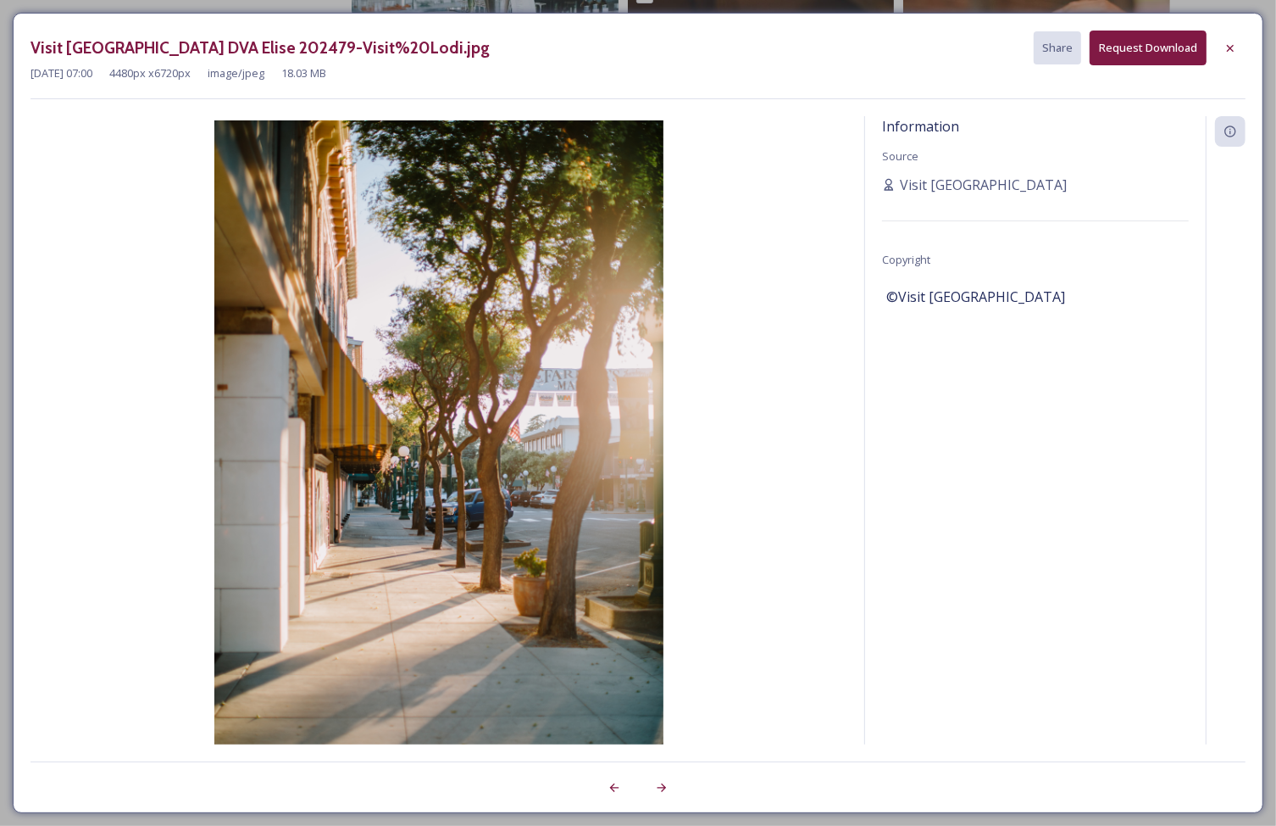
click at [1232, 52] on icon at bounding box center [1231, 49] width 14 height 14
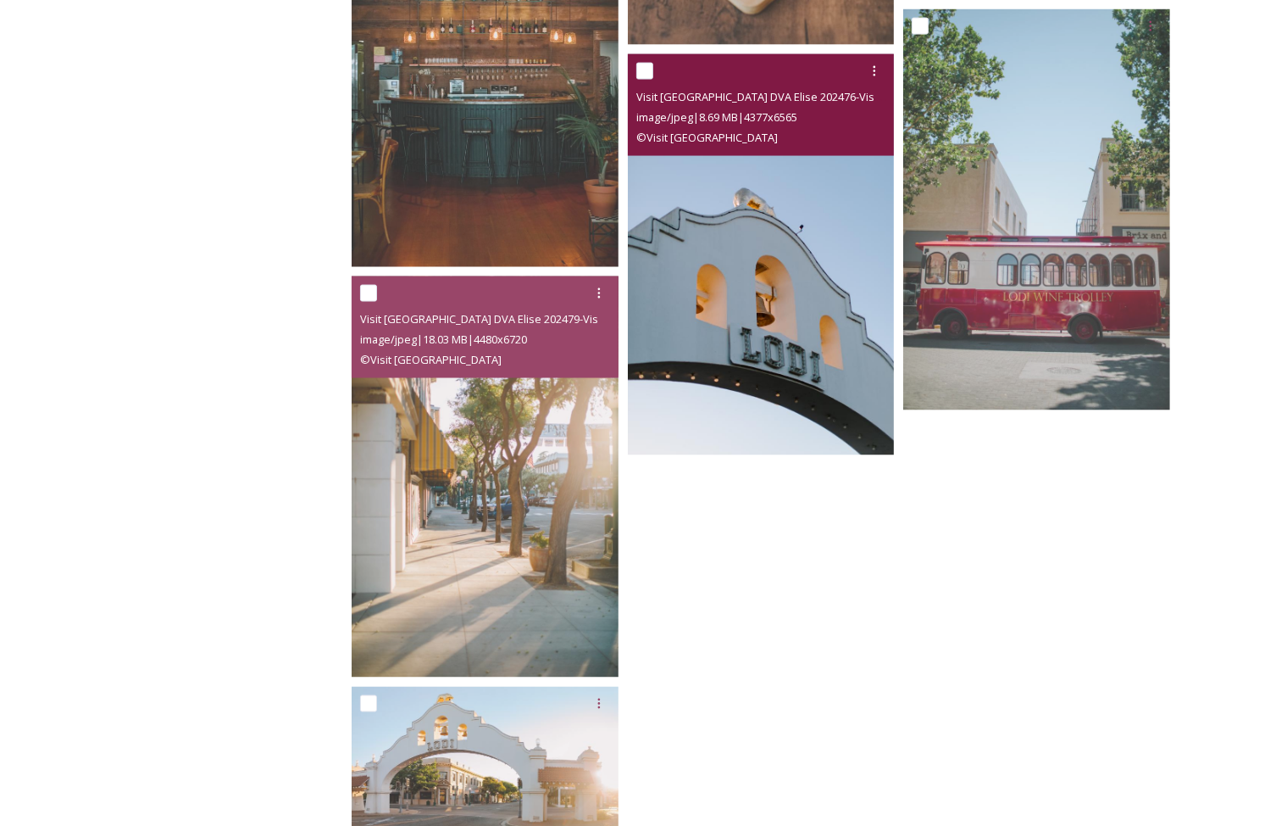
scroll to position [7245, 0]
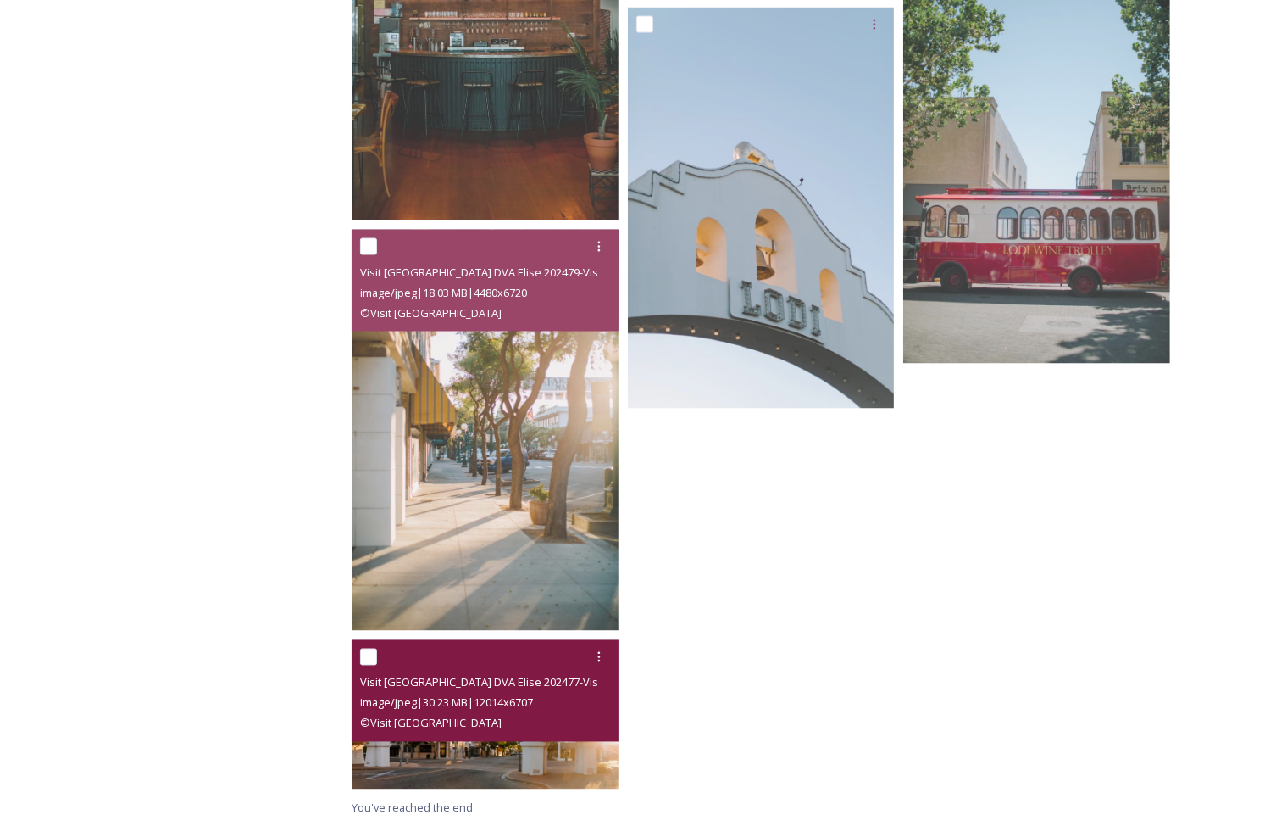
click at [560, 676] on span "Visit [GEOGRAPHIC_DATA] DVA Elise 202477-Visit%20Lodi.jpg" at bounding box center [512, 682] width 304 height 16
click at [518, 760] on img at bounding box center [485, 714] width 267 height 149
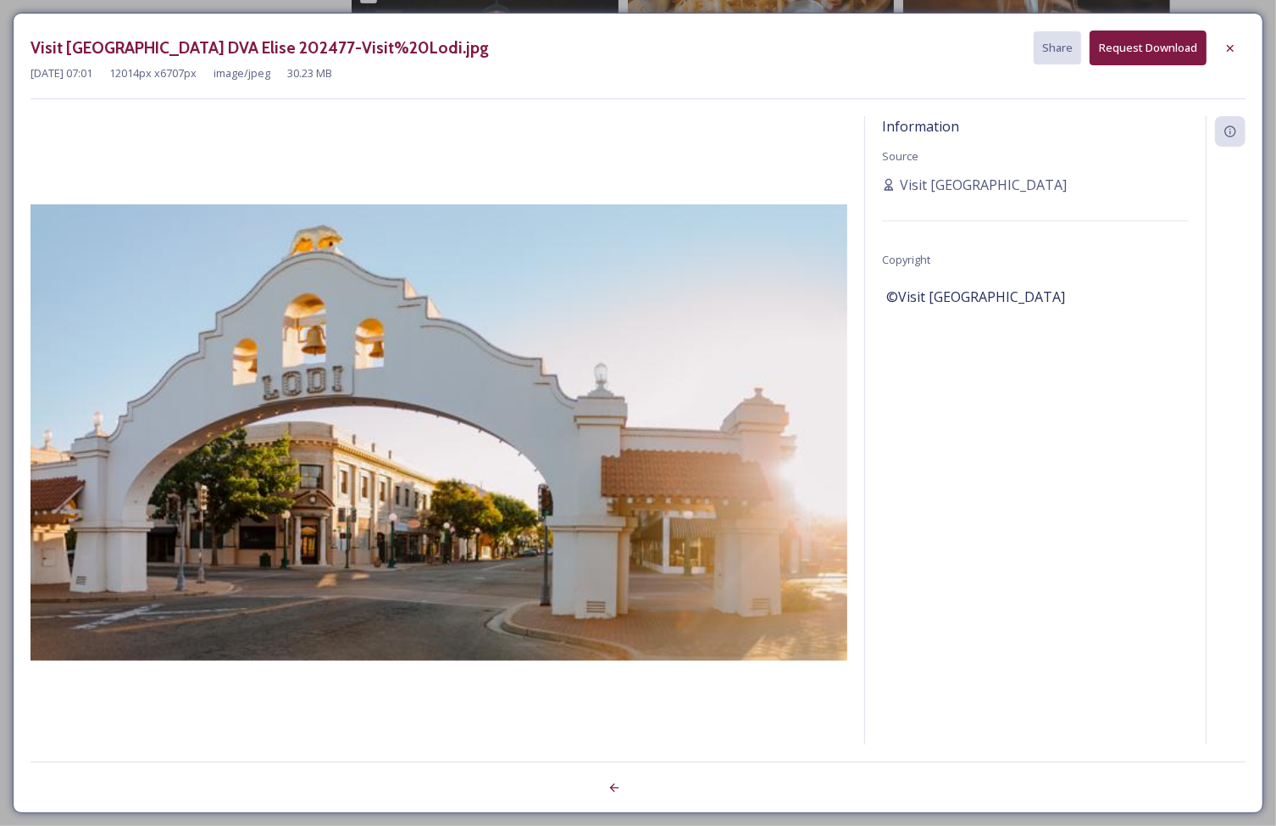
scroll to position [7088, 0]
click at [1237, 53] on div at bounding box center [1230, 48] width 31 height 31
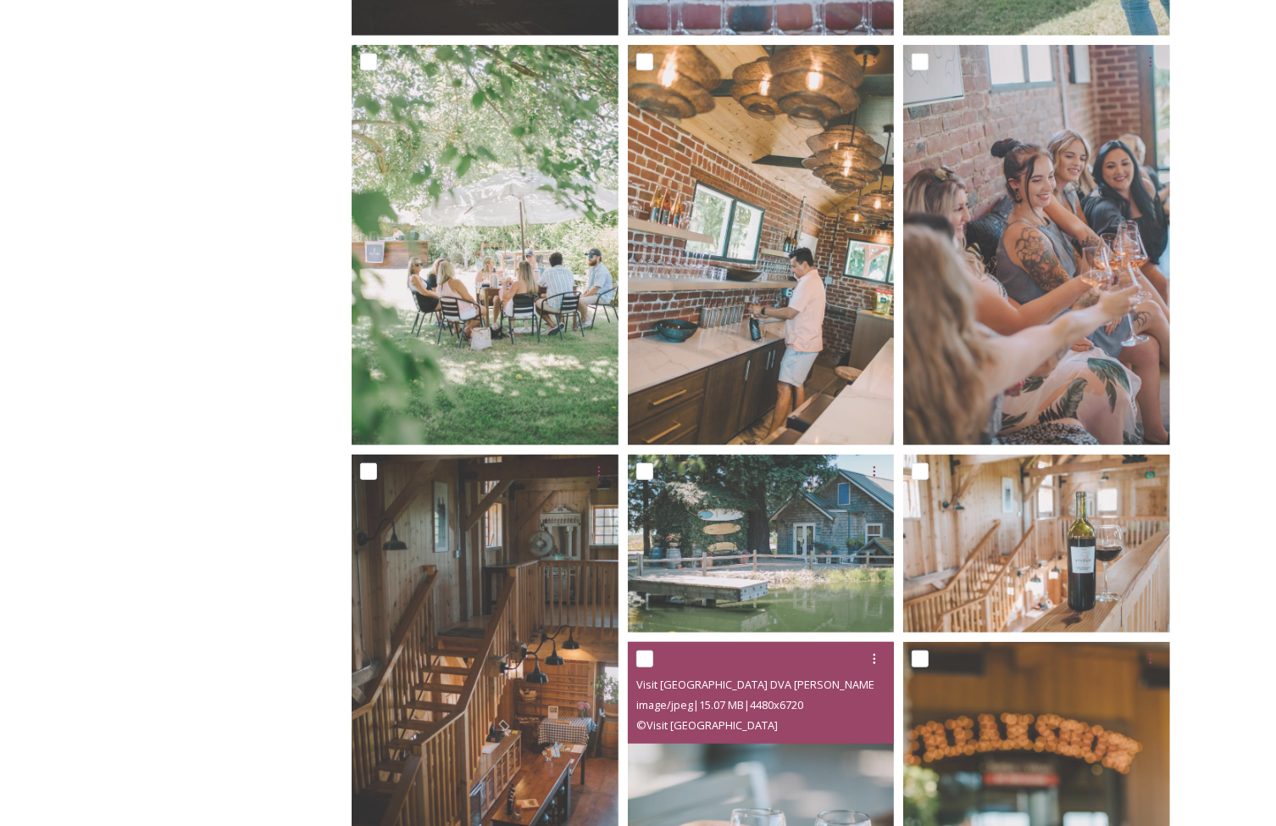
scroll to position [0, 0]
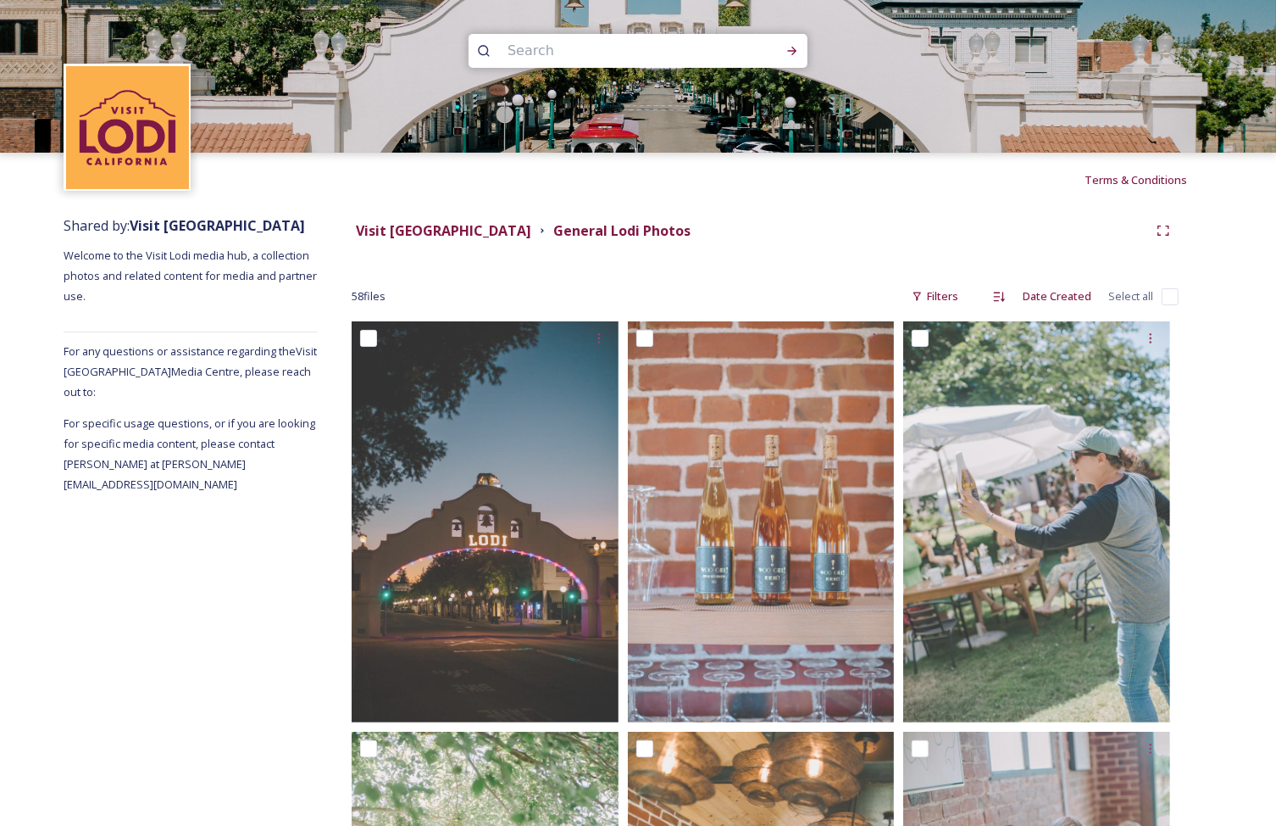
click at [398, 225] on strong "Visit [GEOGRAPHIC_DATA]" at bounding box center [443, 230] width 175 height 19
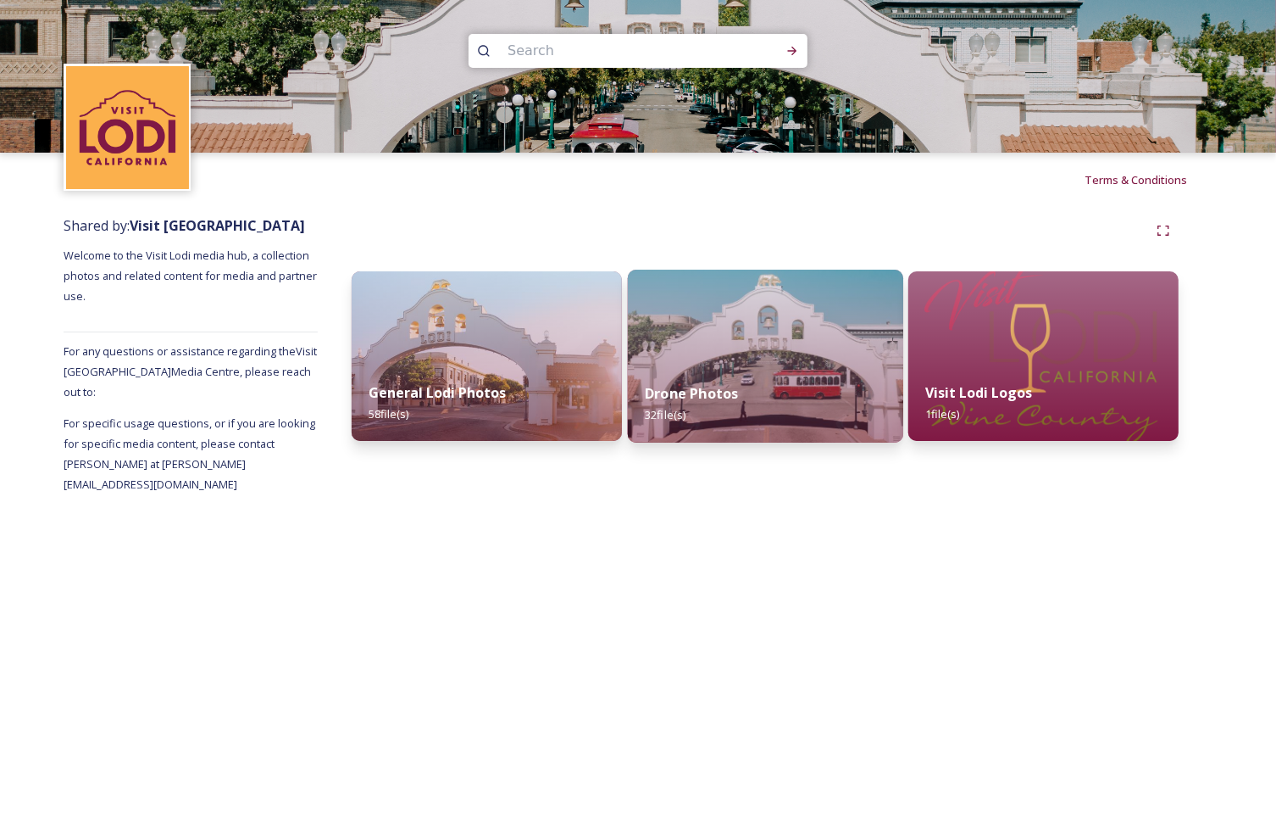
click at [732, 315] on img at bounding box center [764, 356] width 275 height 173
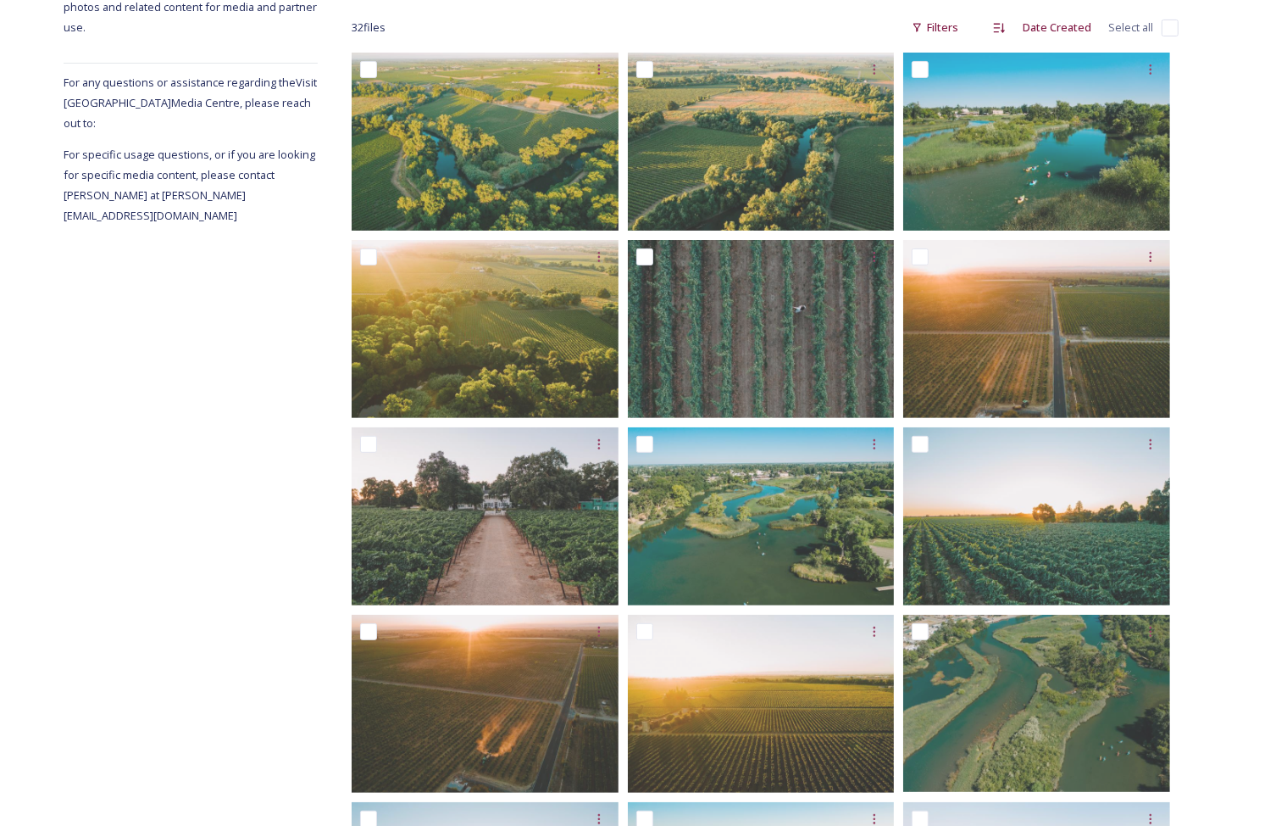
scroll to position [271, 0]
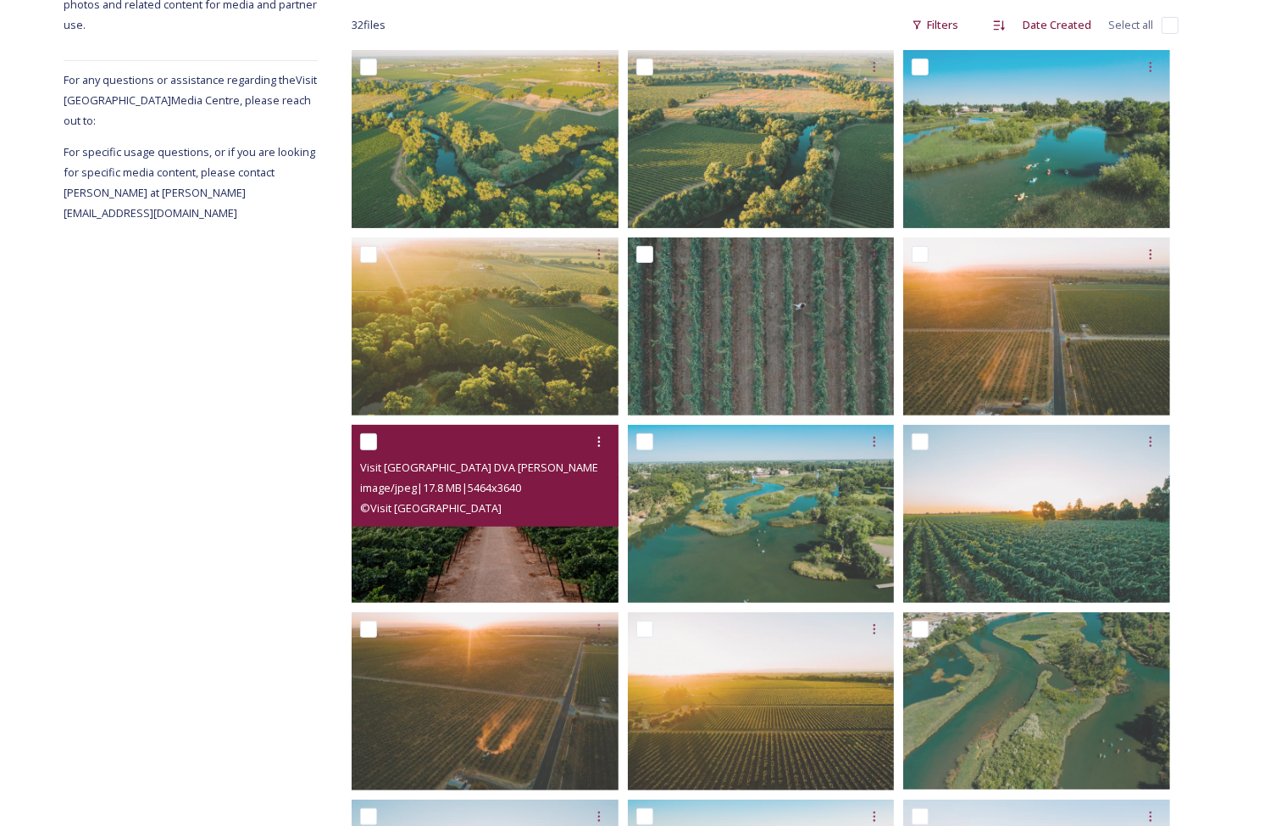
click at [505, 552] on img at bounding box center [485, 514] width 267 height 178
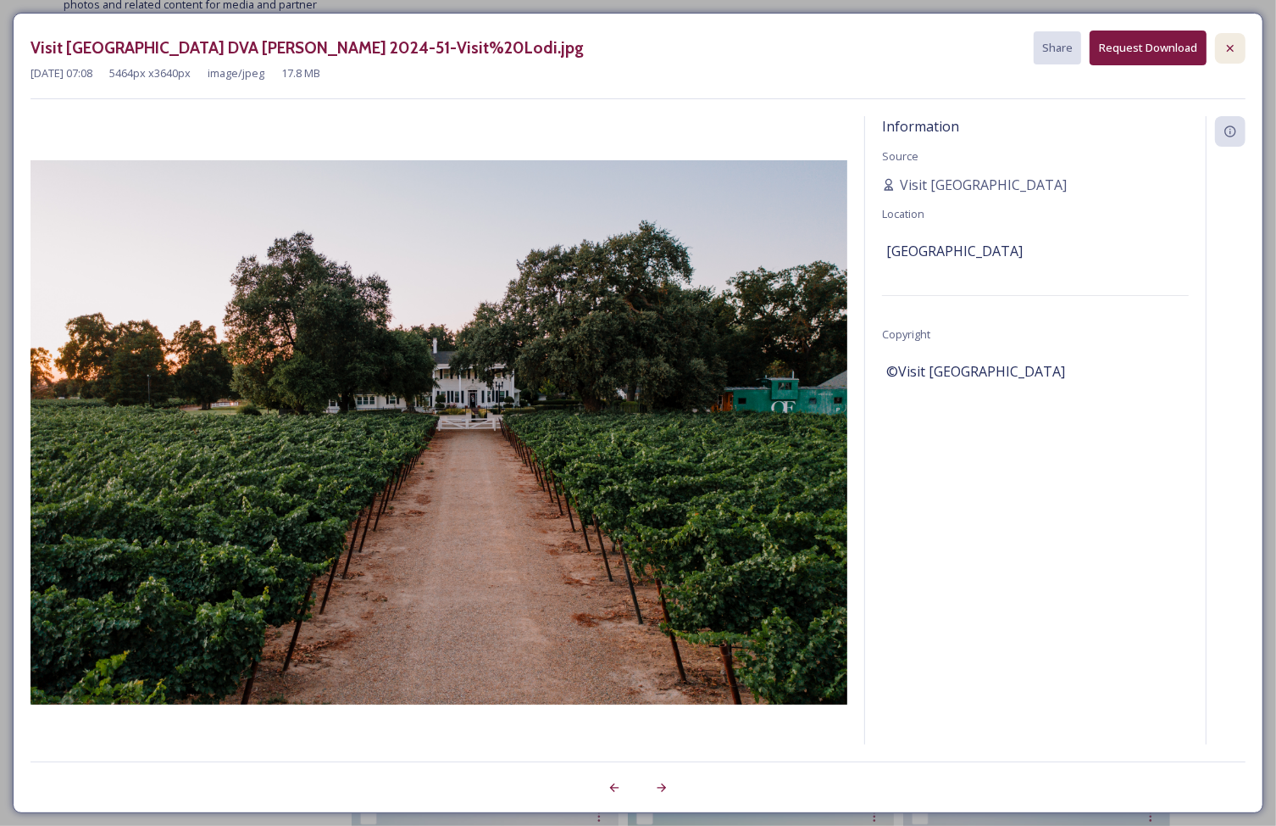
click at [1231, 57] on div at bounding box center [1230, 48] width 31 height 31
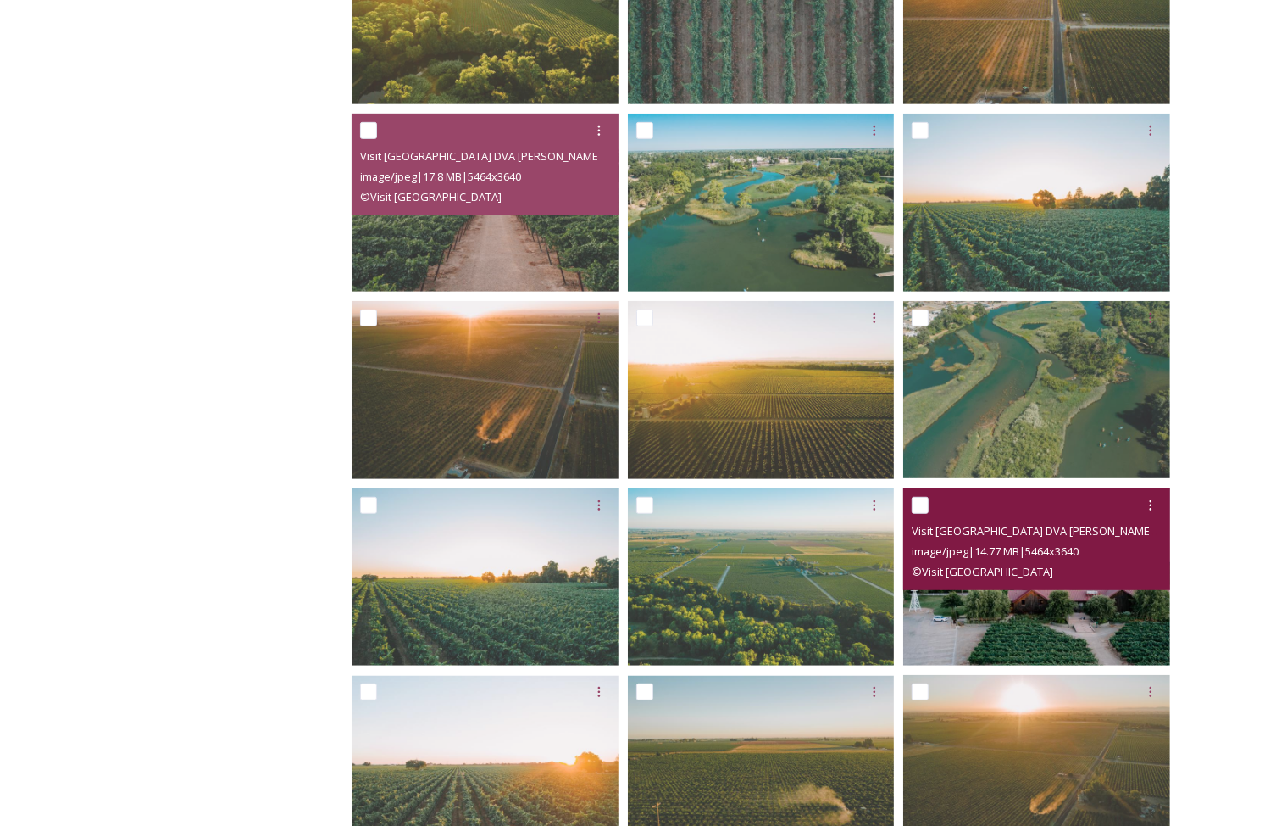
scroll to position [610, 0]
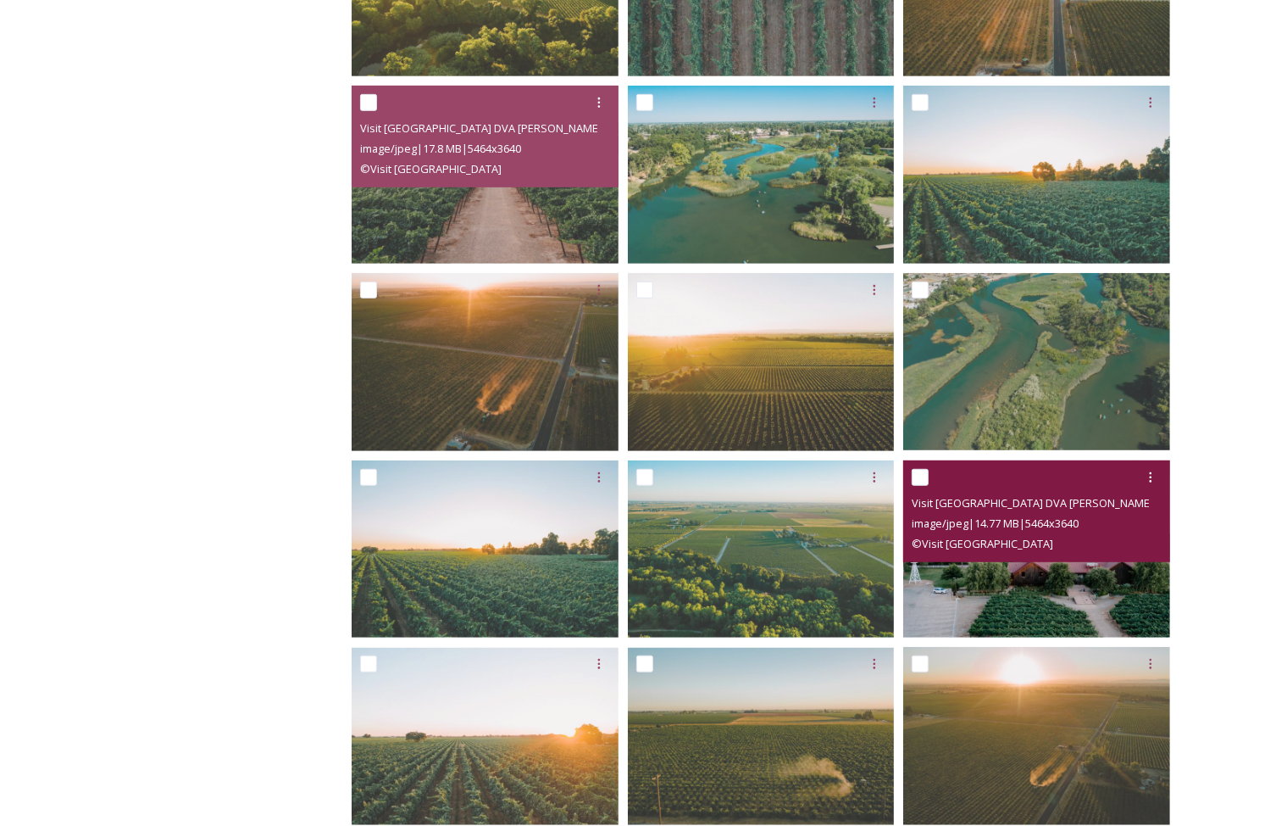
click at [1129, 608] on img at bounding box center [1037, 549] width 267 height 178
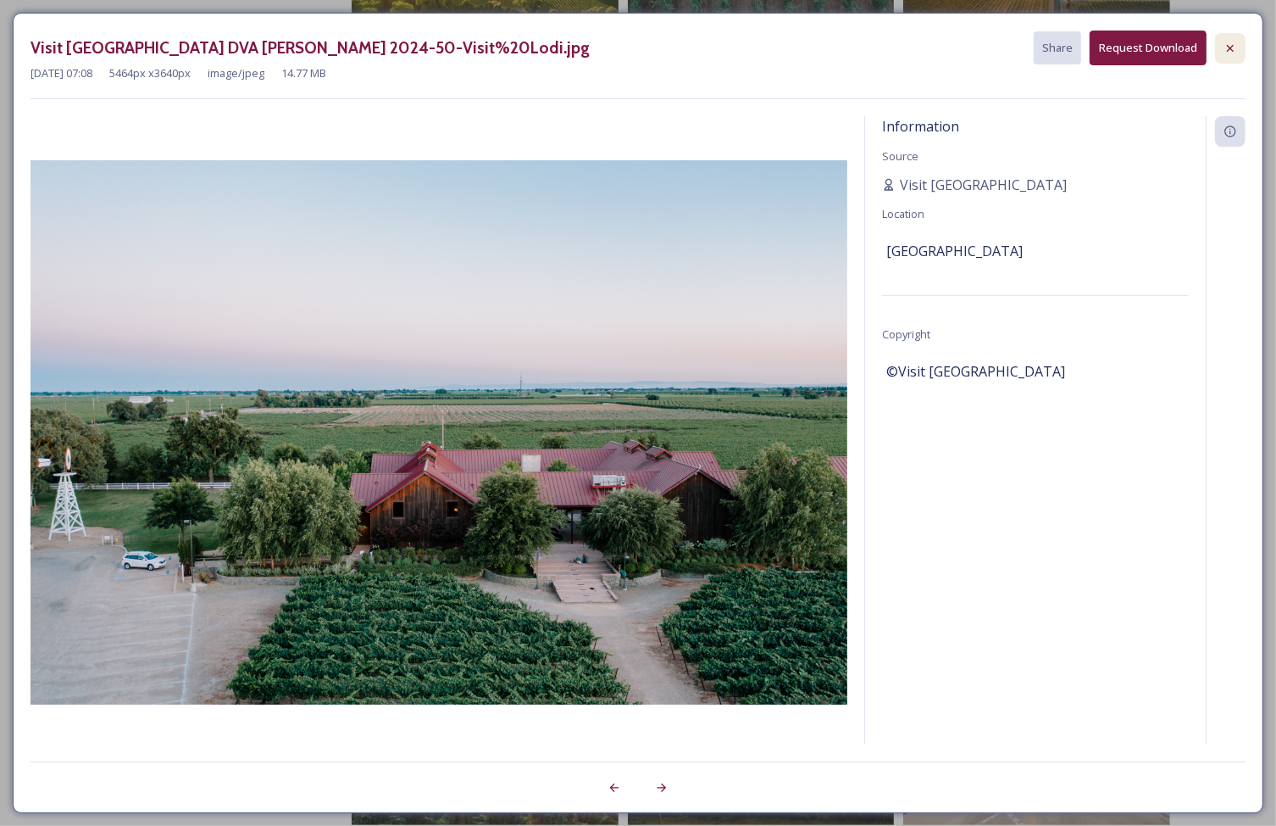
click at [1226, 52] on icon at bounding box center [1231, 49] width 14 height 14
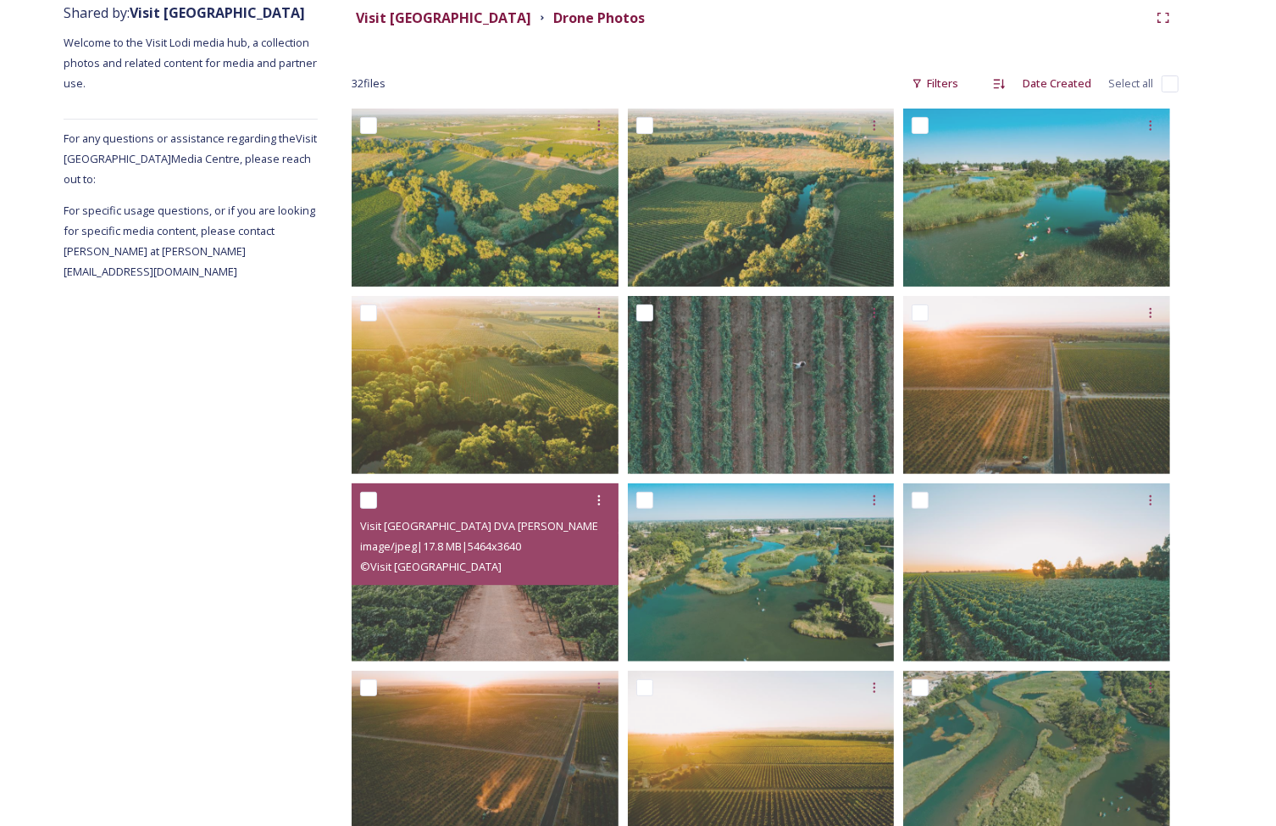
scroll to position [0, 0]
